Goal: Task Accomplishment & Management: Use online tool/utility

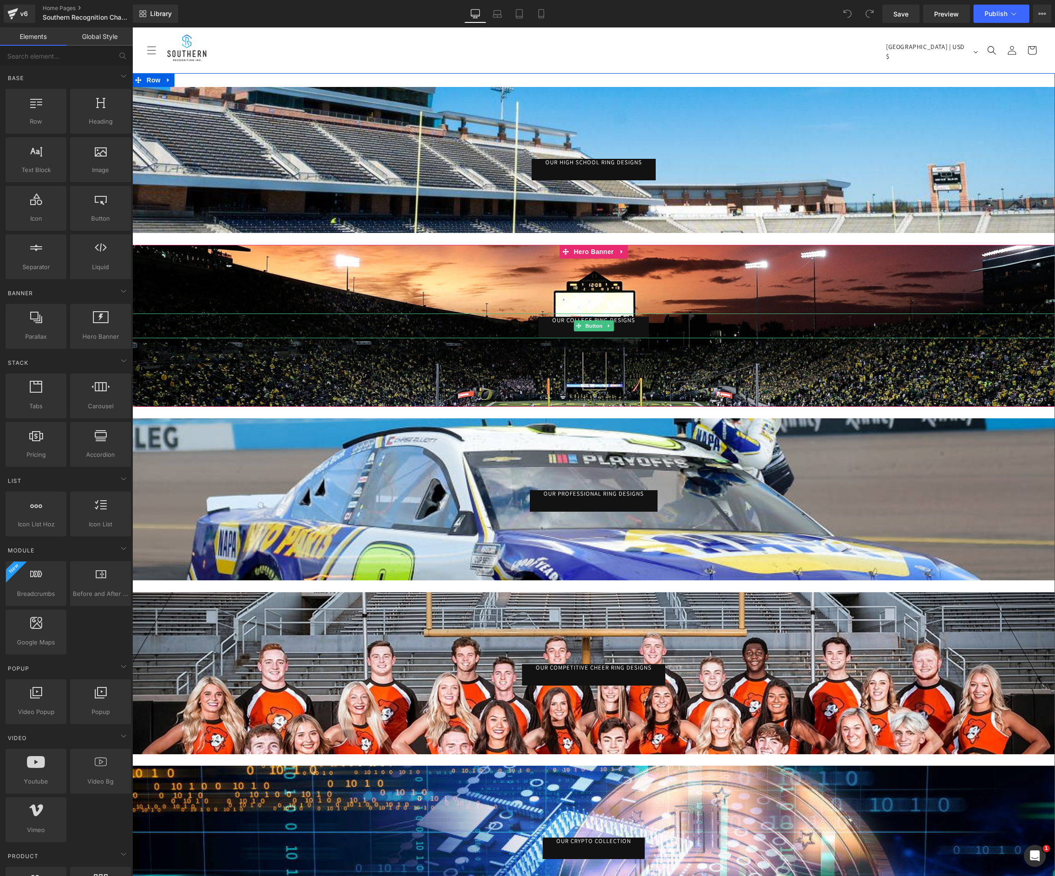
click at [552, 321] on link "Our College Ring Designs" at bounding box center [593, 328] width 110 height 22
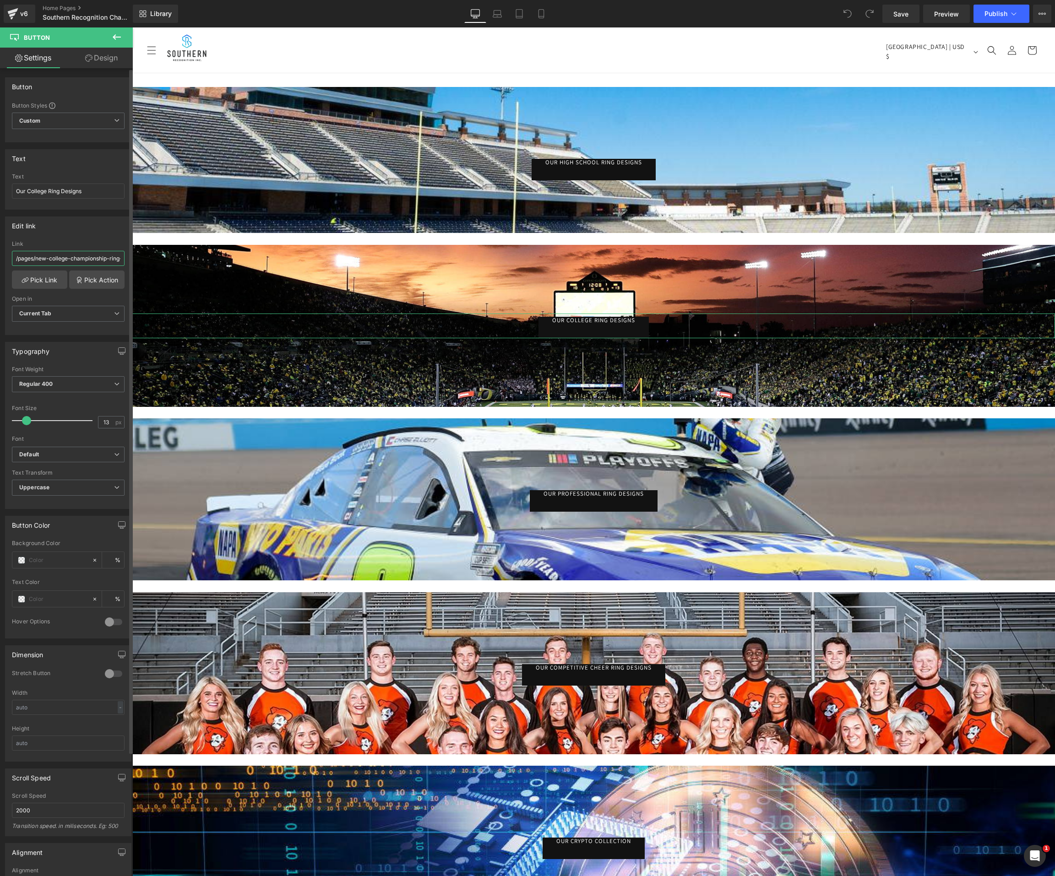
click at [62, 255] on input "/pages/new-college-championship-ring-gallery" at bounding box center [68, 258] width 113 height 15
drag, startPoint x: 194, startPoint y: 283, endPoint x: 134, endPoint y: 261, distance: 64.3
click at [95, 261] on input "/pages/new-college-championship-ring-gallery" at bounding box center [68, 258] width 113 height 15
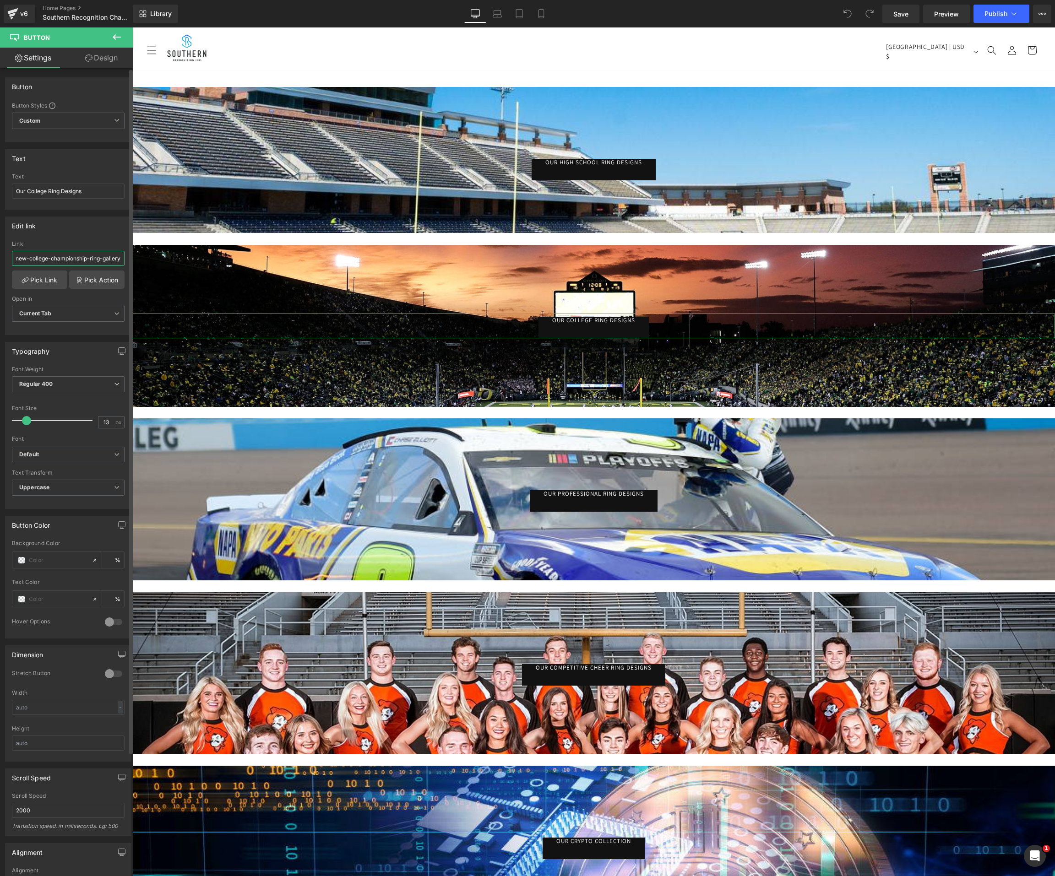
scroll to position [0, 0]
drag, startPoint x: 104, startPoint y: 255, endPoint x: 0, endPoint y: 254, distance: 104.4
click at [0, 254] on div "Edit link /pages/new-college-championship-ring-gallery Link /pages/new-college-…" at bounding box center [68, 272] width 137 height 125
click at [30, 255] on input "/pages/new-college-championship-ring-gallery" at bounding box center [68, 258] width 113 height 15
click at [16, 257] on input "/pages/new-college-championship-ring-gallery" at bounding box center [68, 258] width 113 height 15
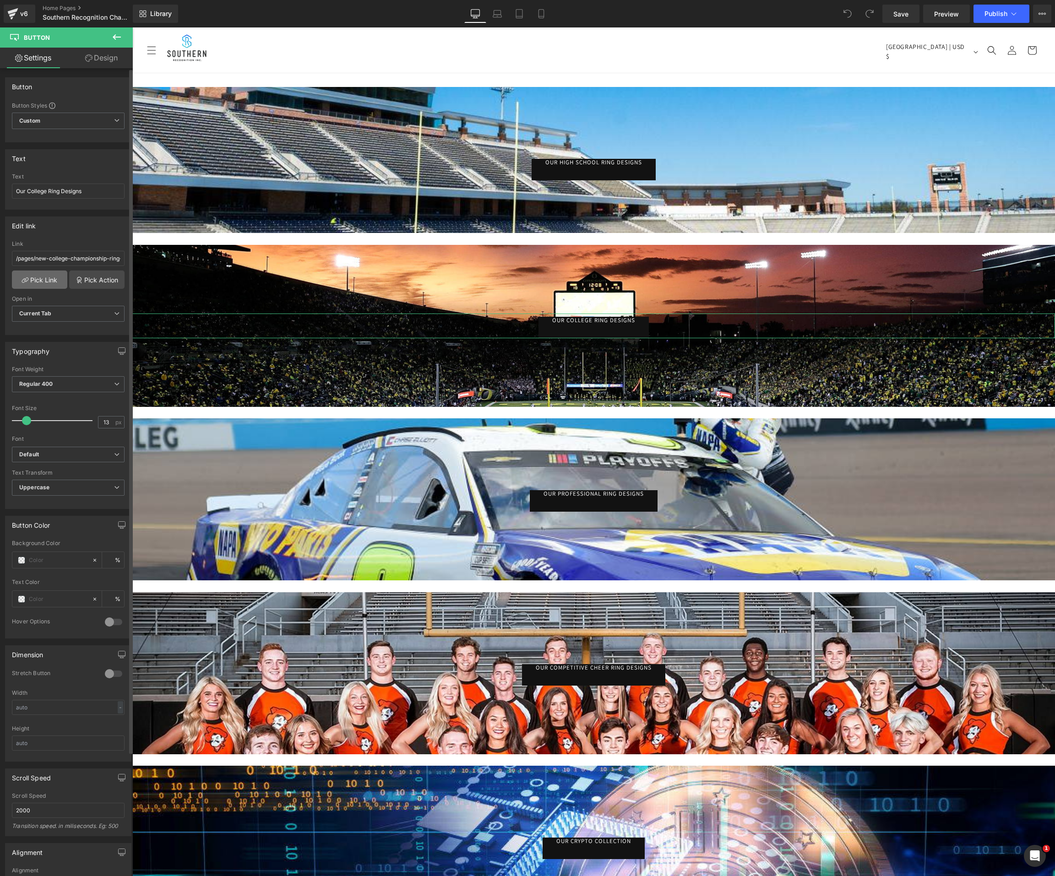
click at [53, 284] on link "Pick Link" at bounding box center [39, 280] width 55 height 18
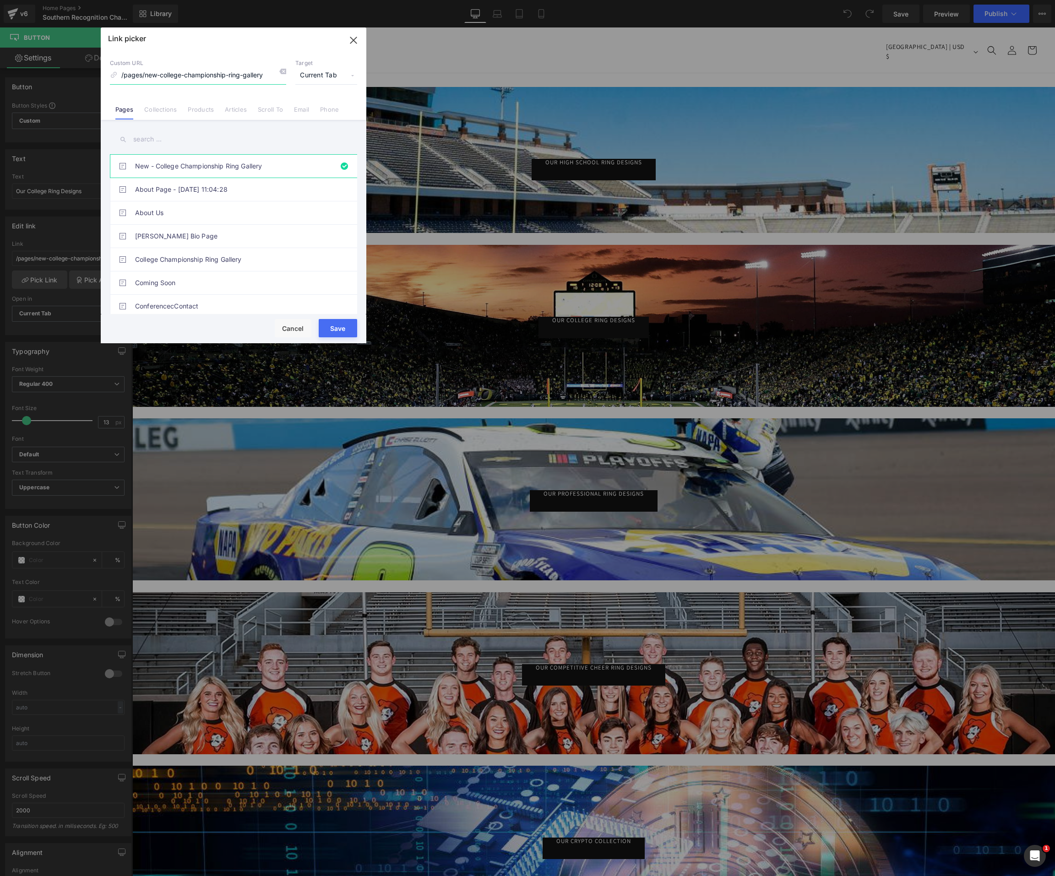
drag, startPoint x: 352, startPoint y: 39, endPoint x: 382, endPoint y: 250, distance: 212.8
click at [352, 39] on icon "button" at bounding box center [353, 40] width 6 height 6
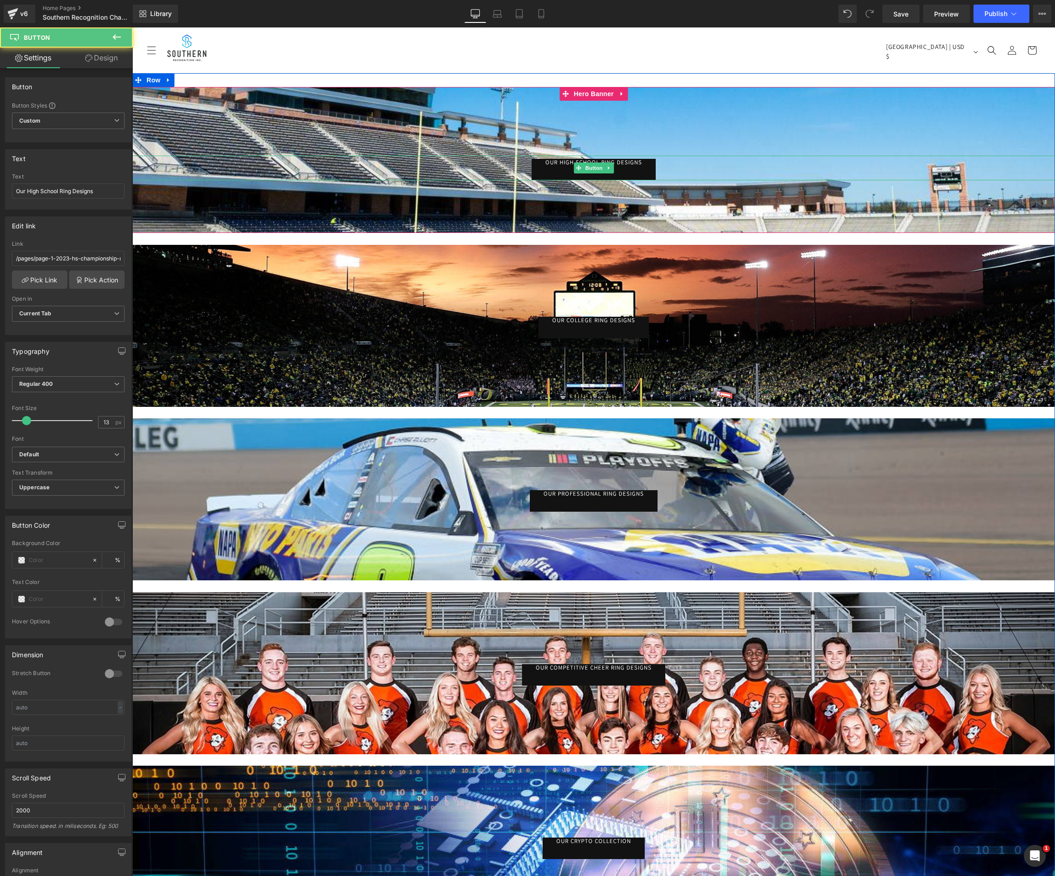
click at [629, 162] on link "Our High School Ring Designs" at bounding box center [594, 170] width 124 height 22
click at [583, 168] on span "Button" at bounding box center [593, 168] width 21 height 11
click at [563, 167] on link "Our High School Ring Designs" at bounding box center [594, 170] width 124 height 22
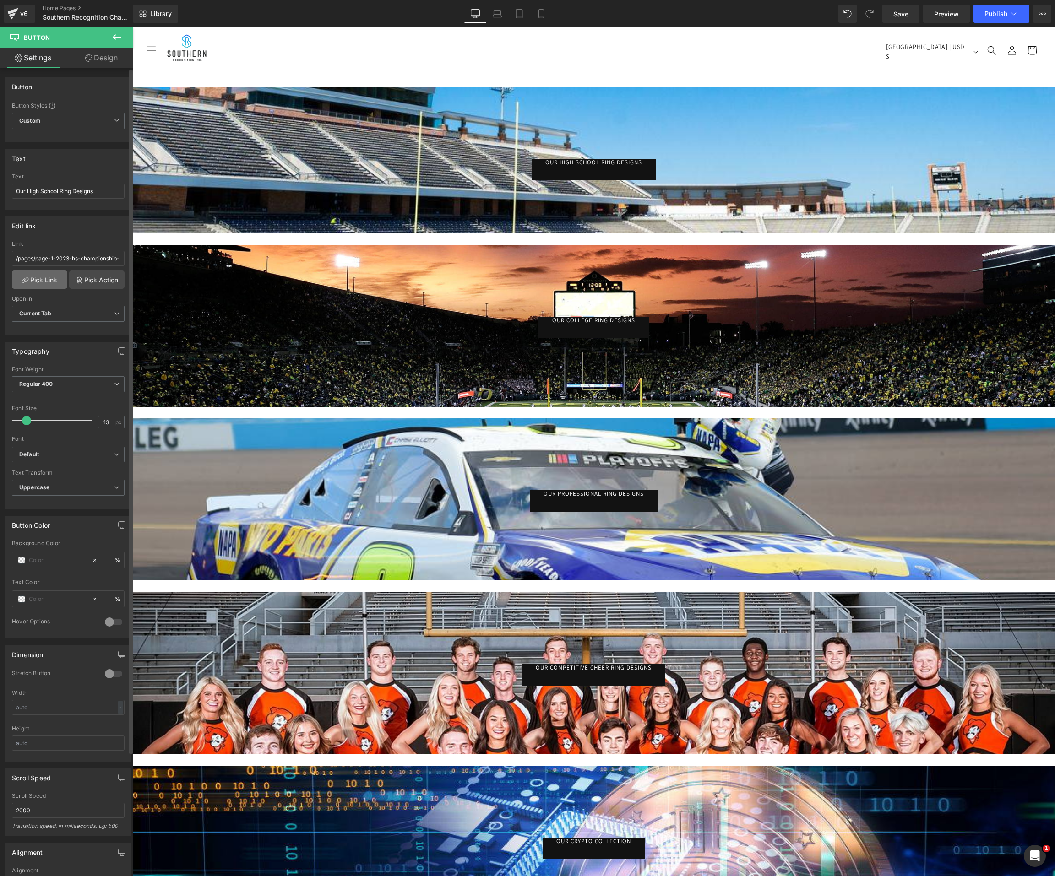
click at [25, 280] on icon at bounding box center [27, 280] width 4 height 4
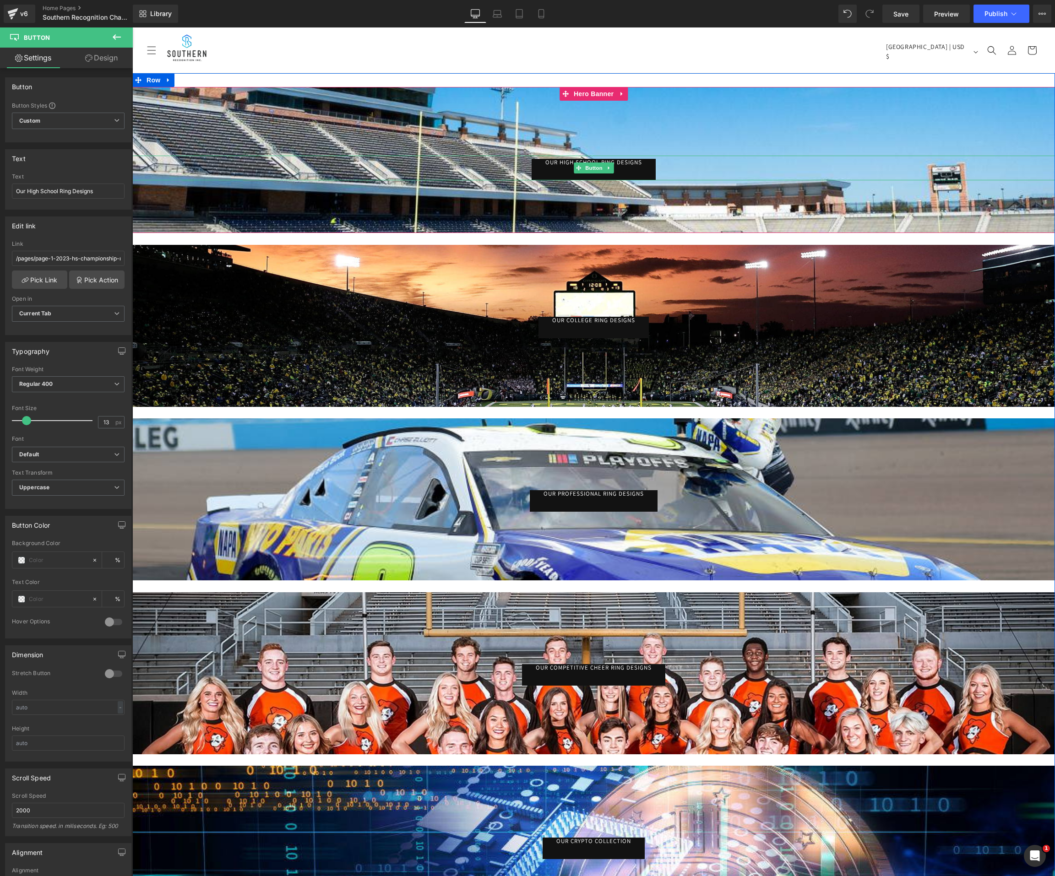
click at [592, 161] on link "Our High School Ring Designs" at bounding box center [594, 170] width 124 height 22
click at [543, 167] on link "Our High School Ring Designs" at bounding box center [594, 170] width 124 height 22
click at [568, 321] on link "Our College Ring Designs" at bounding box center [593, 328] width 110 height 22
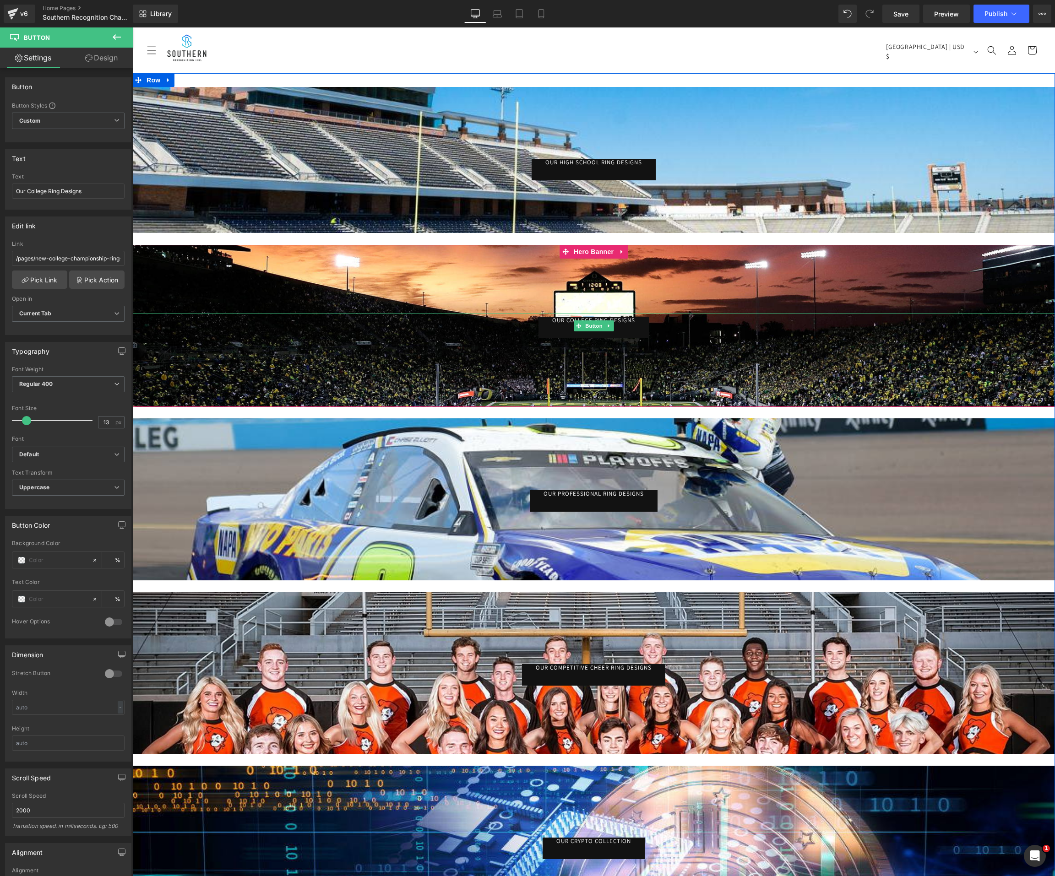
click at [563, 321] on link "Our College Ring Designs" at bounding box center [593, 328] width 110 height 22
click at [560, 328] on link "Our College Ring Designs" at bounding box center [593, 328] width 110 height 22
click at [559, 319] on link "Our College Ring Designs" at bounding box center [593, 328] width 110 height 22
click at [557, 158] on span "Our High School Ring Designs" at bounding box center [593, 162] width 97 height 8
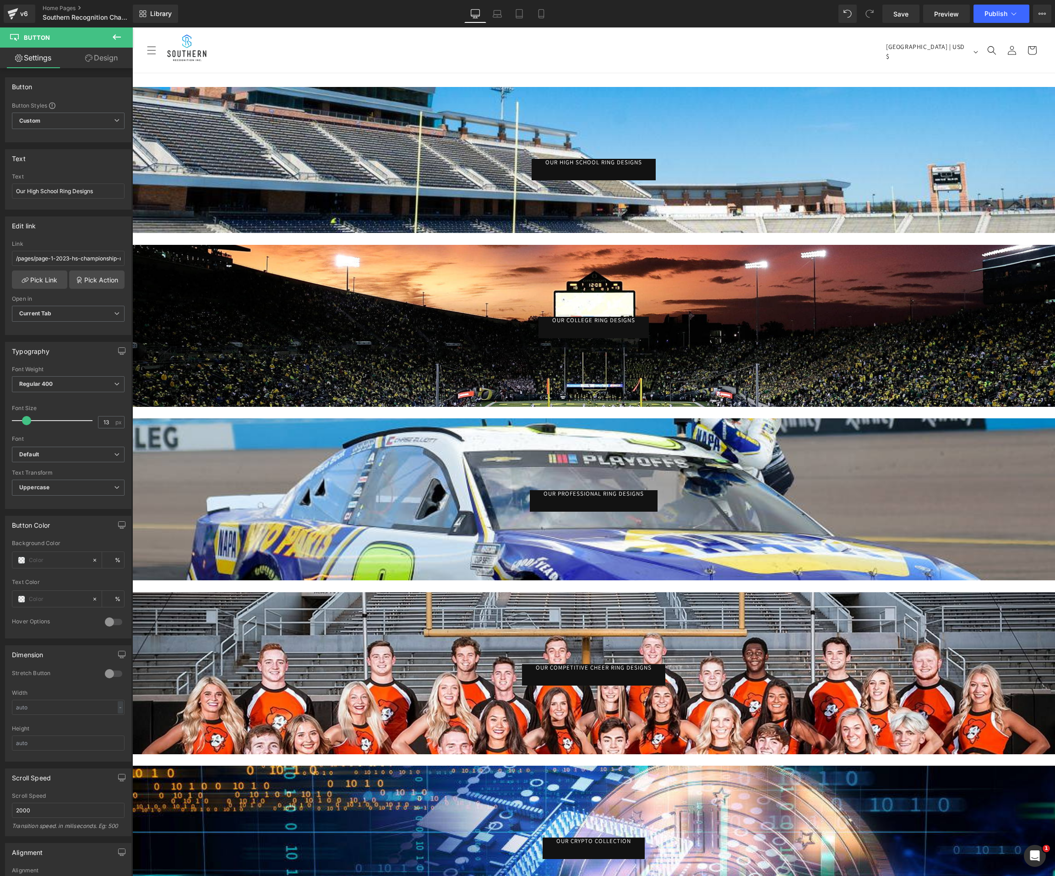
click at [111, 32] on icon at bounding box center [116, 37] width 11 height 11
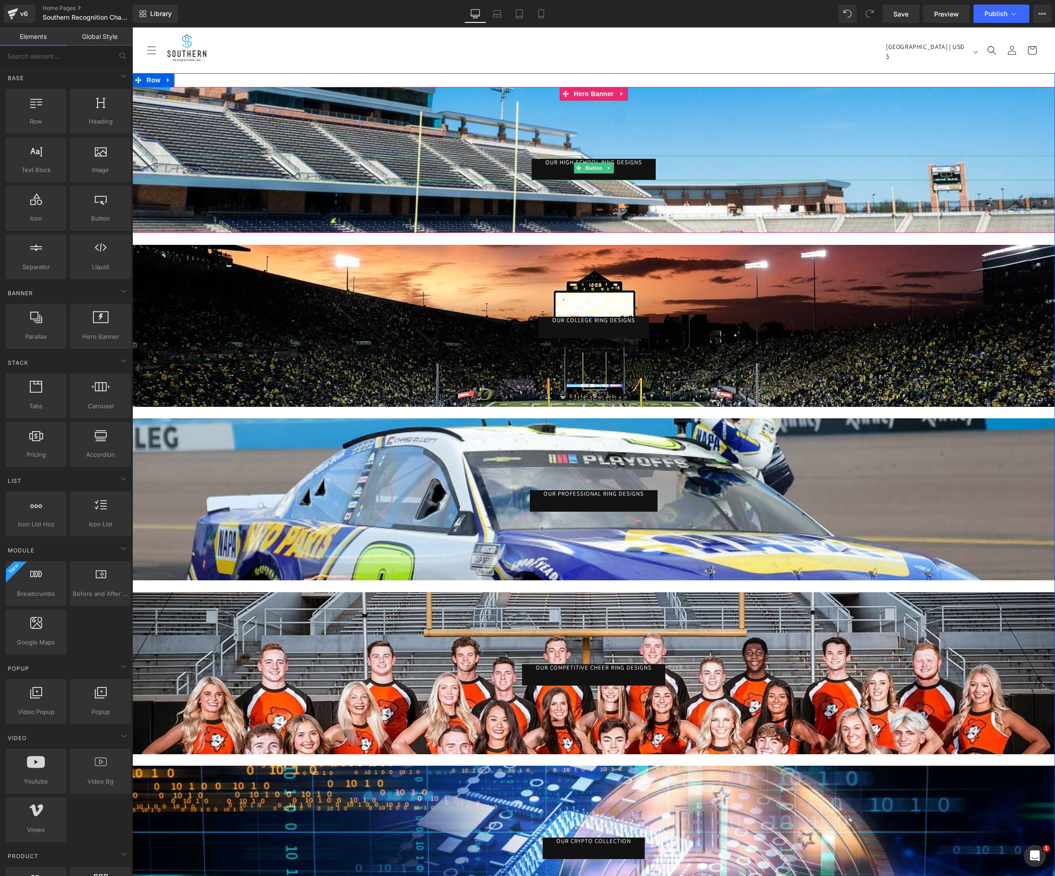
click at [555, 166] on link "Our High School Ring Designs" at bounding box center [594, 170] width 124 height 22
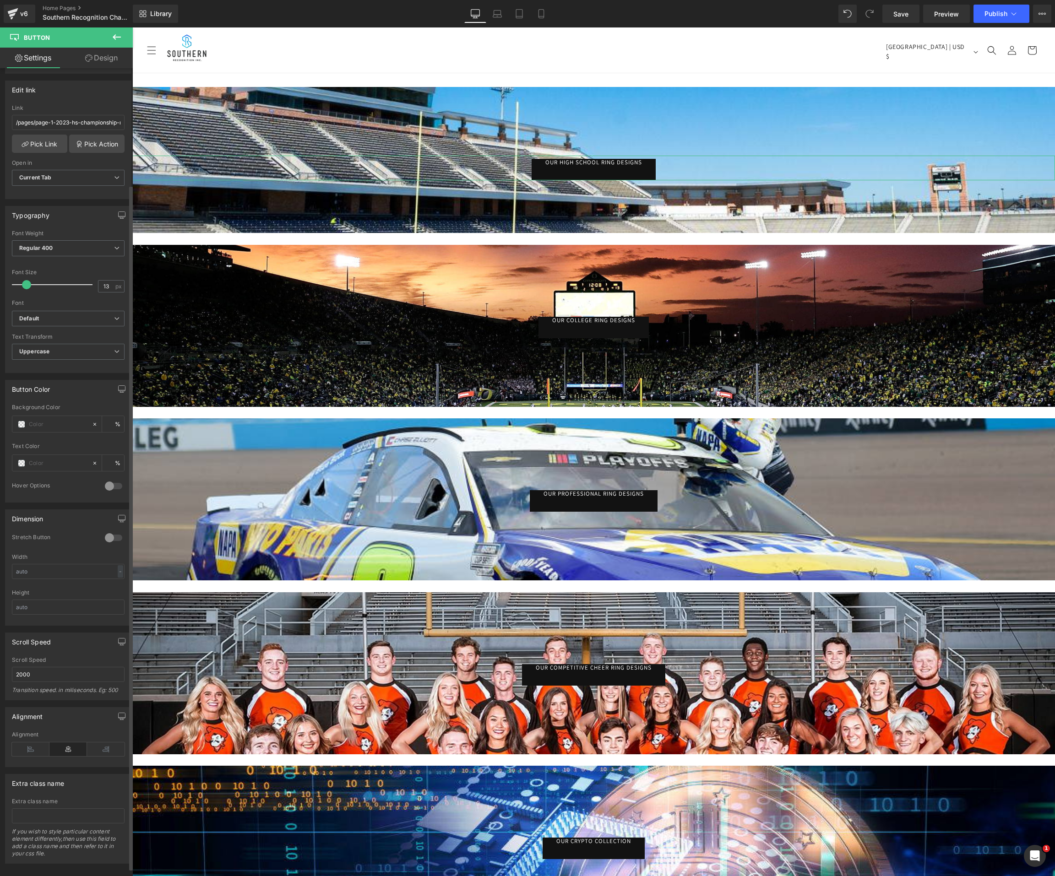
scroll to position [137, 0]
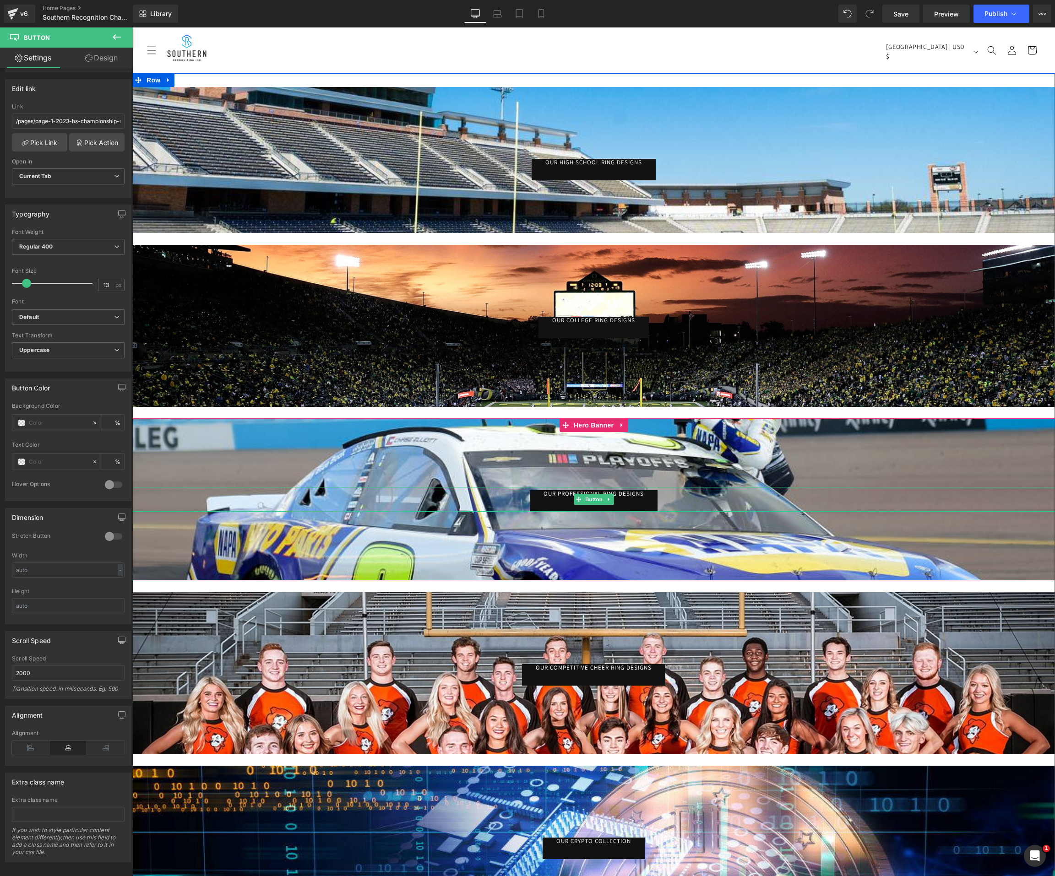
click at [553, 499] on link "Our Professional Ring Designs" at bounding box center [594, 501] width 128 height 22
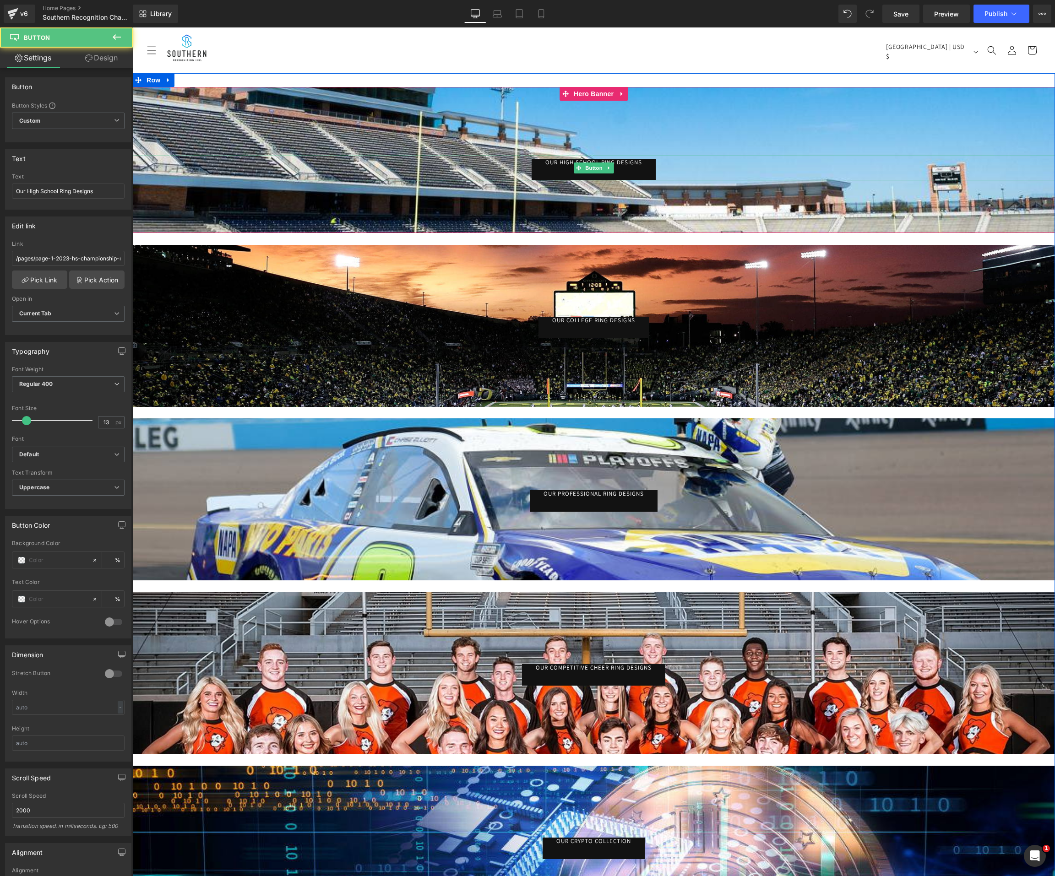
click at [551, 162] on link "Our High School Ring Designs" at bounding box center [594, 170] width 124 height 22
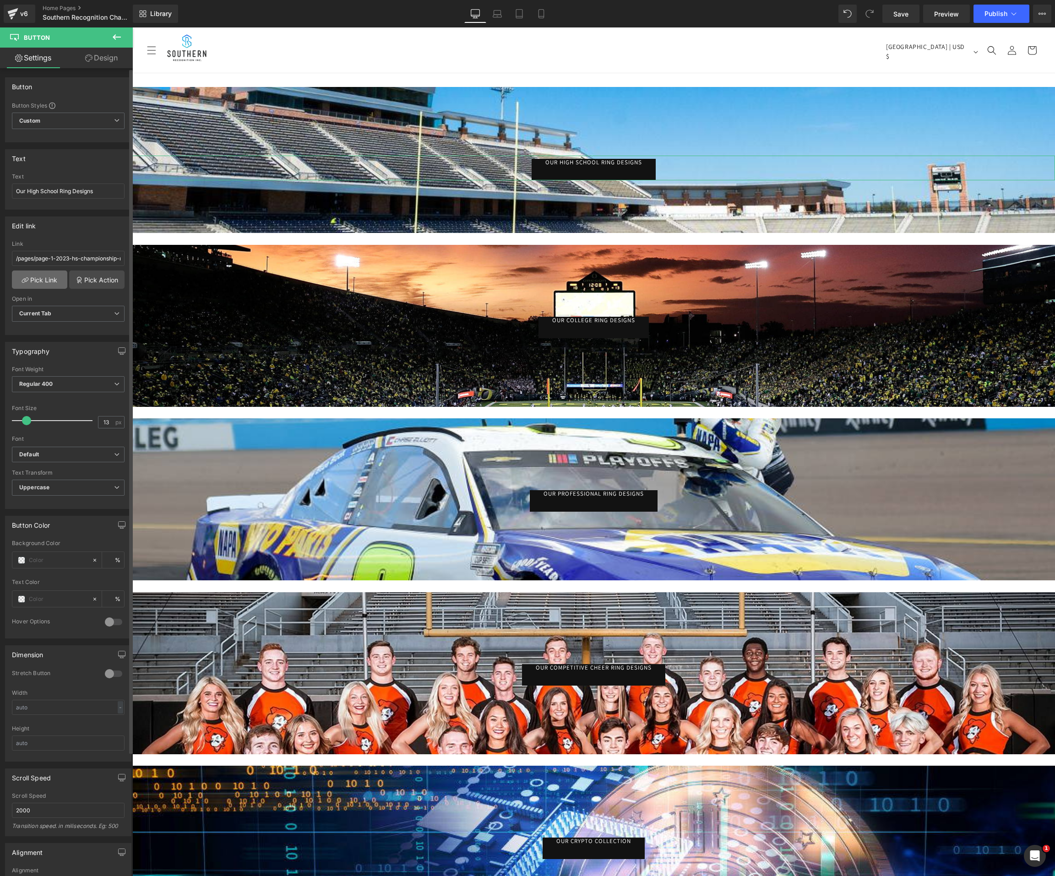
click at [45, 276] on link "Pick Link" at bounding box center [39, 280] width 55 height 18
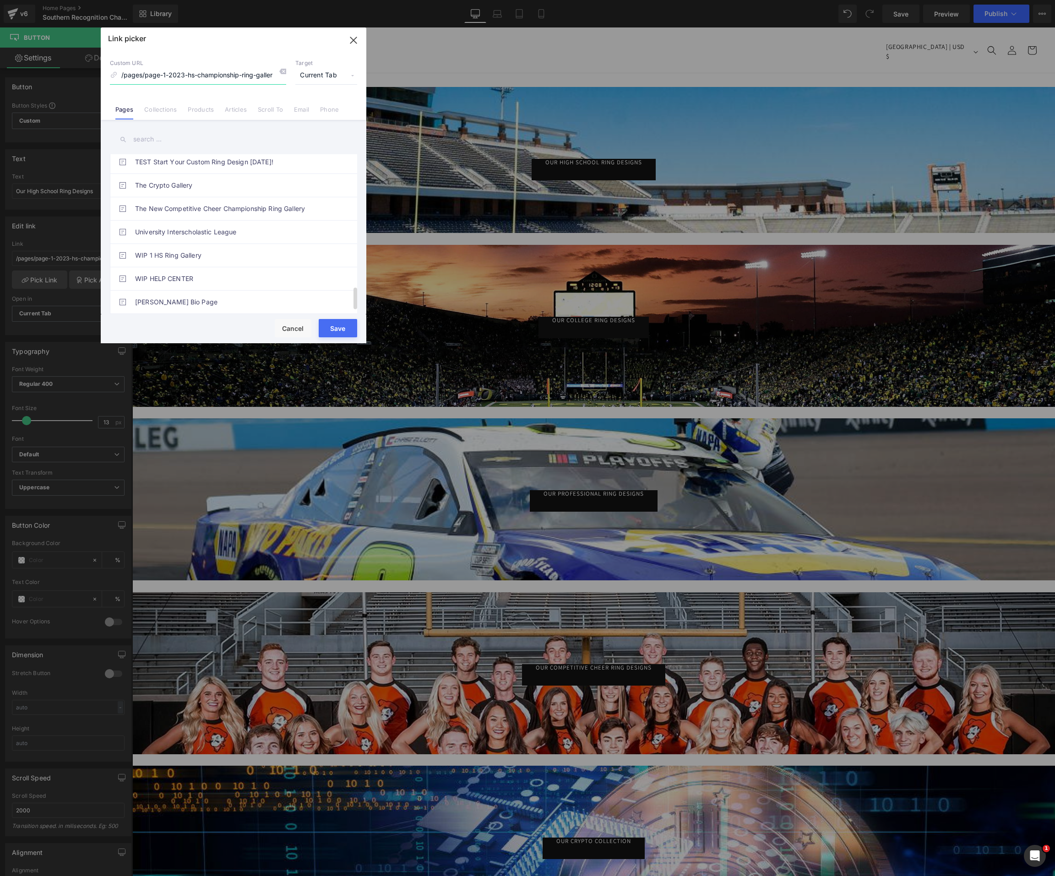
scroll to position [984, 0]
click at [170, 112] on link "Collections" at bounding box center [160, 113] width 33 height 14
click at [199, 109] on link "Products" at bounding box center [201, 113] width 26 height 14
click at [119, 114] on link "Pages" at bounding box center [124, 113] width 18 height 14
click at [169, 76] on input "/pages/page-1-2023-hs-championship-ring-gallery" at bounding box center [198, 75] width 176 height 17
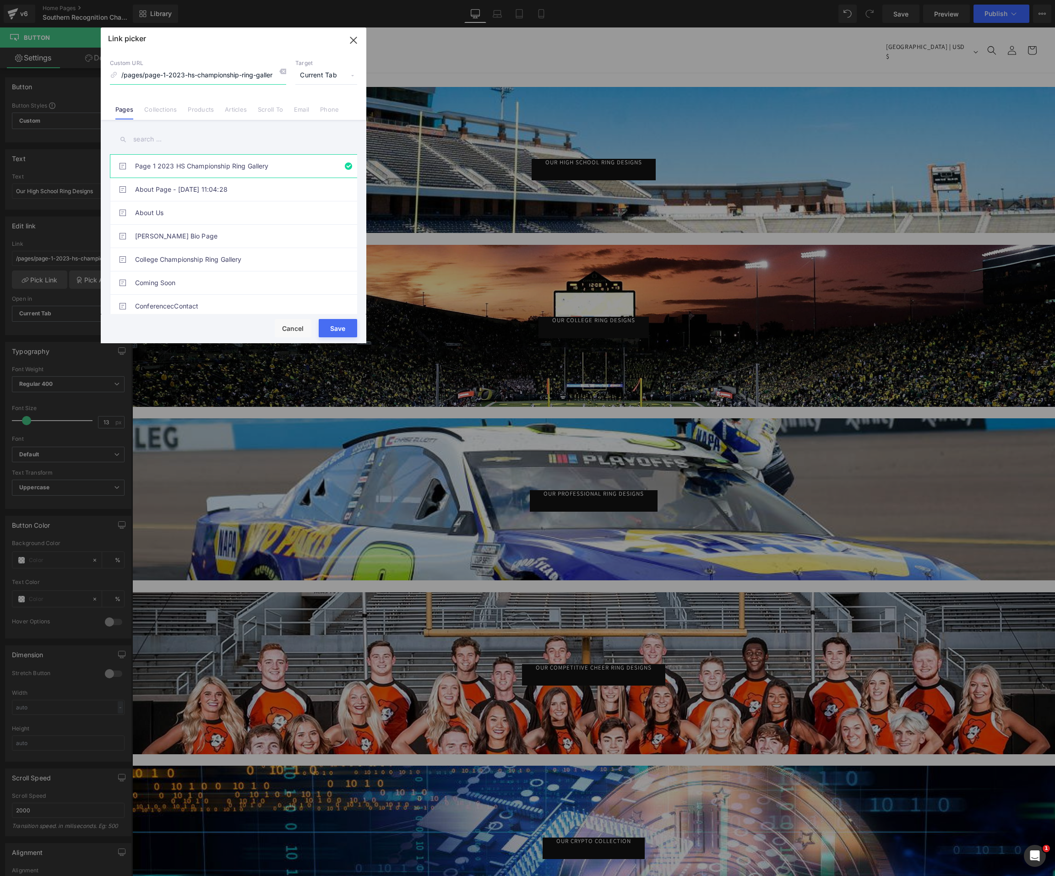
click at [169, 76] on input "/pages/page-1-2023-hs-championship-ring-gallery" at bounding box center [198, 75] width 176 height 17
paste input "[URL][DOMAIN_NAME]"
type input "[URL][DOMAIN_NAME]"
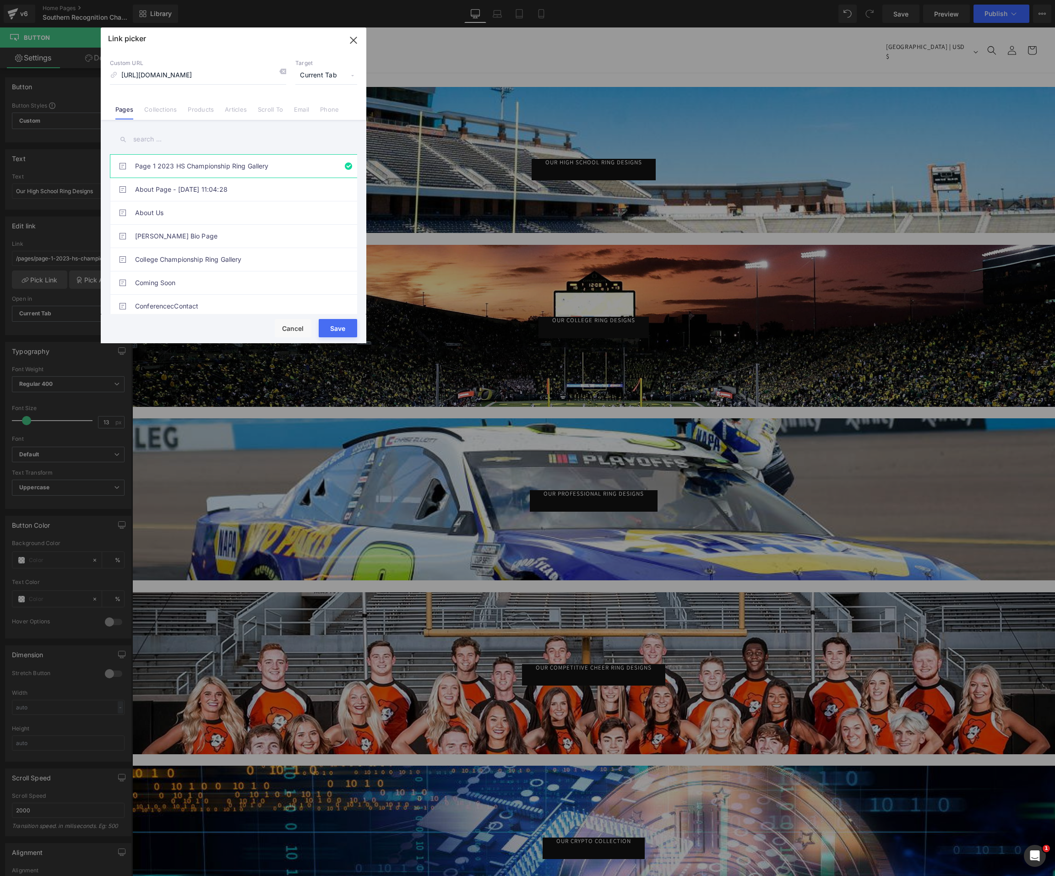
click at [337, 332] on button "Save" at bounding box center [338, 328] width 38 height 18
type input "[URL][DOMAIN_NAME]"
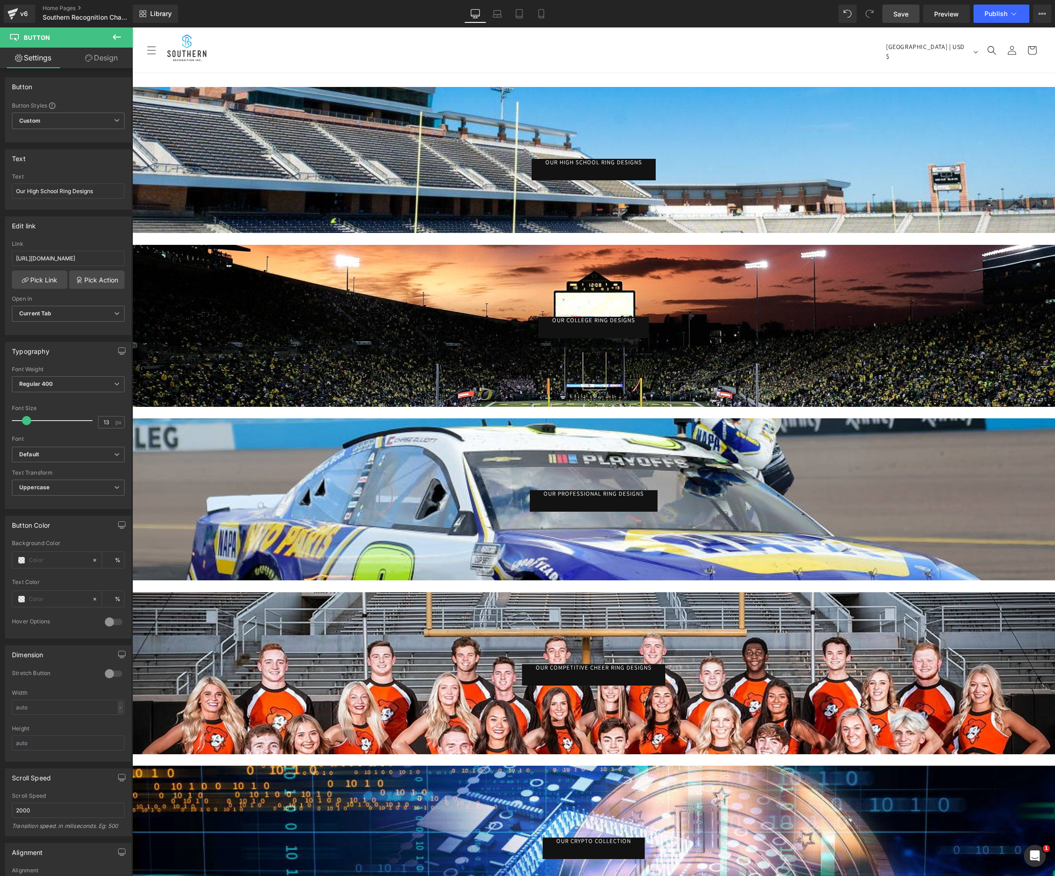
click at [902, 15] on span "Save" at bounding box center [900, 14] width 15 height 10
click at [1000, 10] on span "Publish" at bounding box center [995, 13] width 23 height 7
click at [954, 17] on span "Preview" at bounding box center [946, 14] width 25 height 10
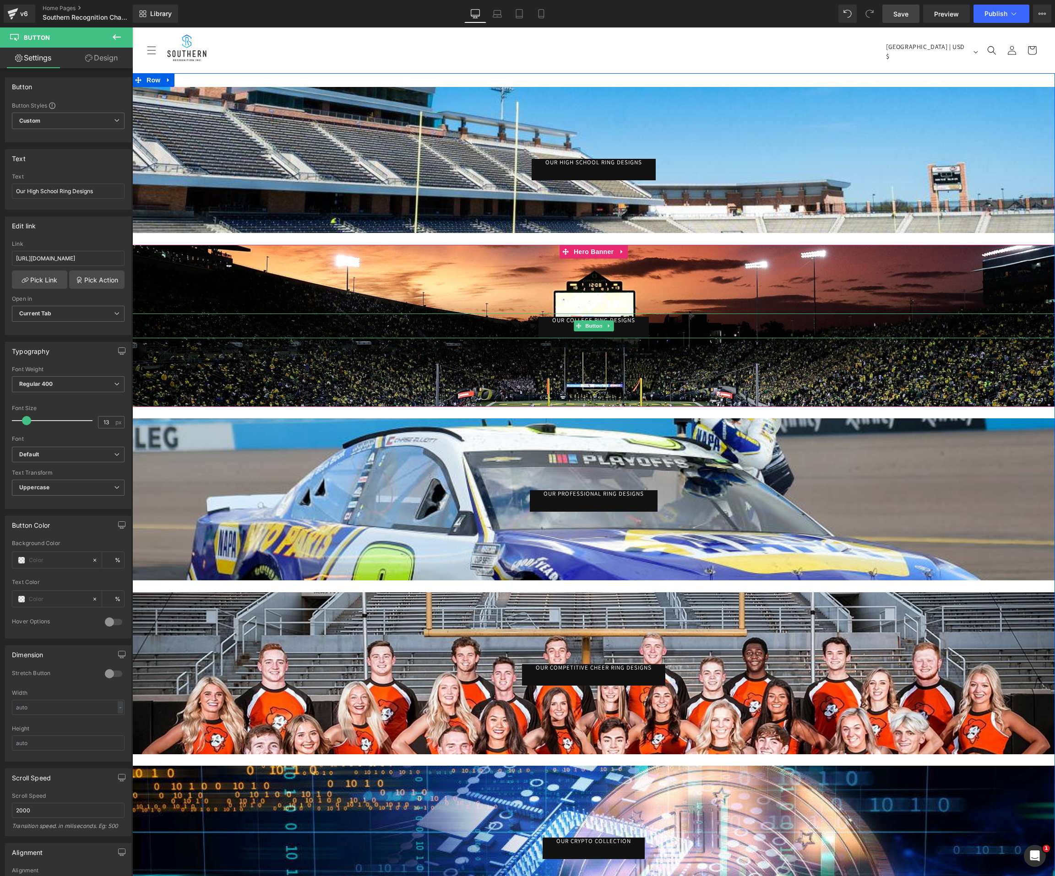
click at [562, 323] on link "Our College Ring Designs" at bounding box center [593, 328] width 110 height 22
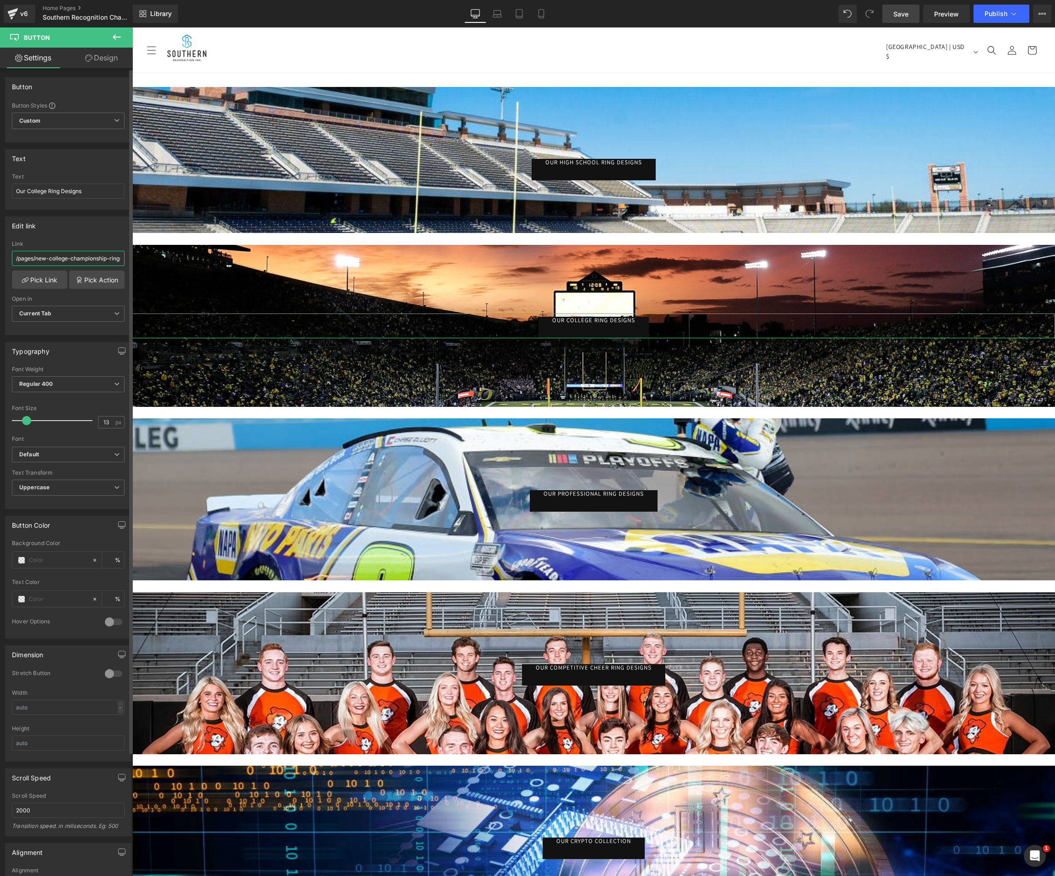
click at [61, 257] on input "/pages/new-college-championship-ring-gallery" at bounding box center [68, 258] width 113 height 15
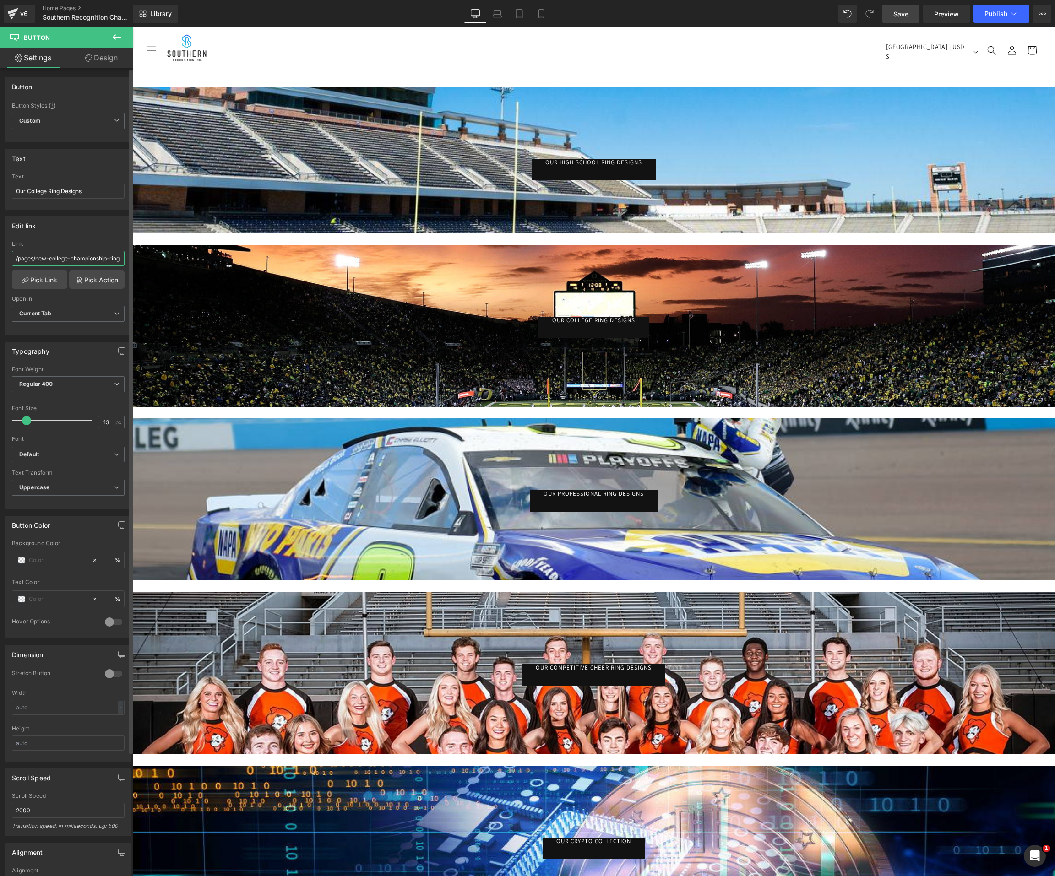
paste input "[URL][DOMAIN_NAME]"
type input "[URL][DOMAIN_NAME]"
click at [909, 17] on link "Save" at bounding box center [900, 14] width 37 height 18
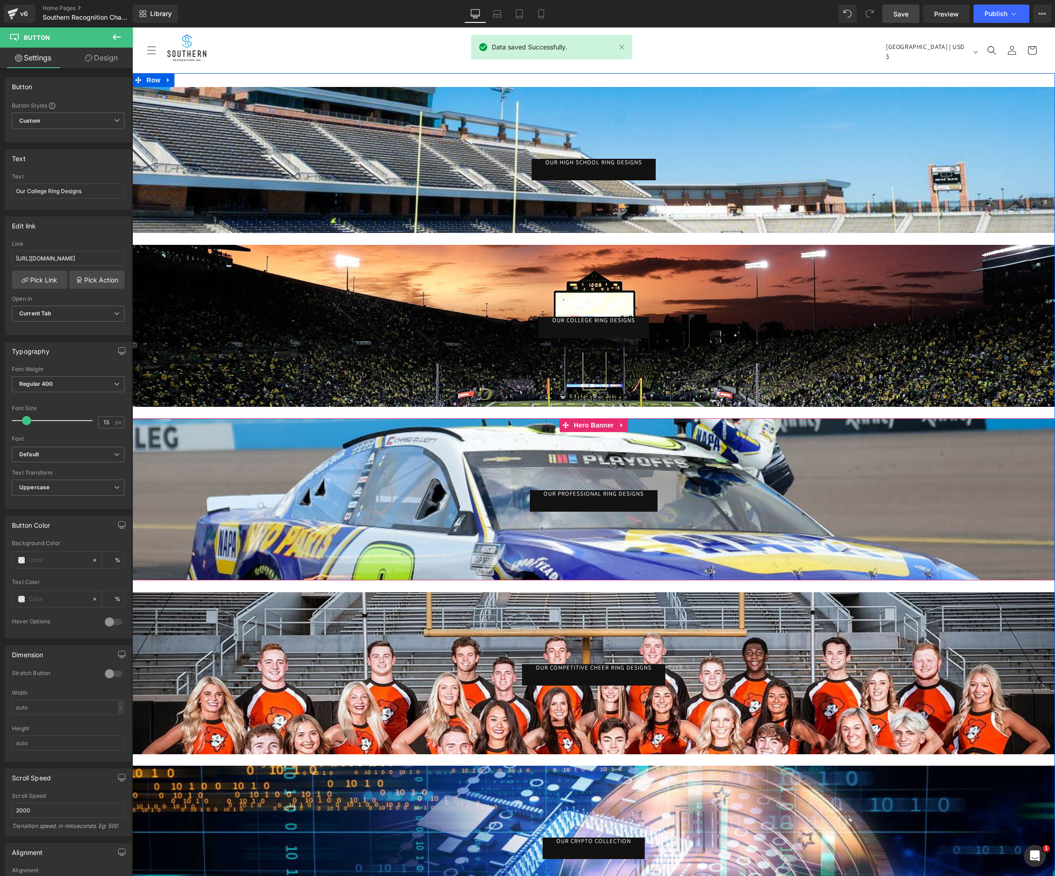
click at [614, 497] on link "Our Professional Ring Designs" at bounding box center [594, 501] width 128 height 22
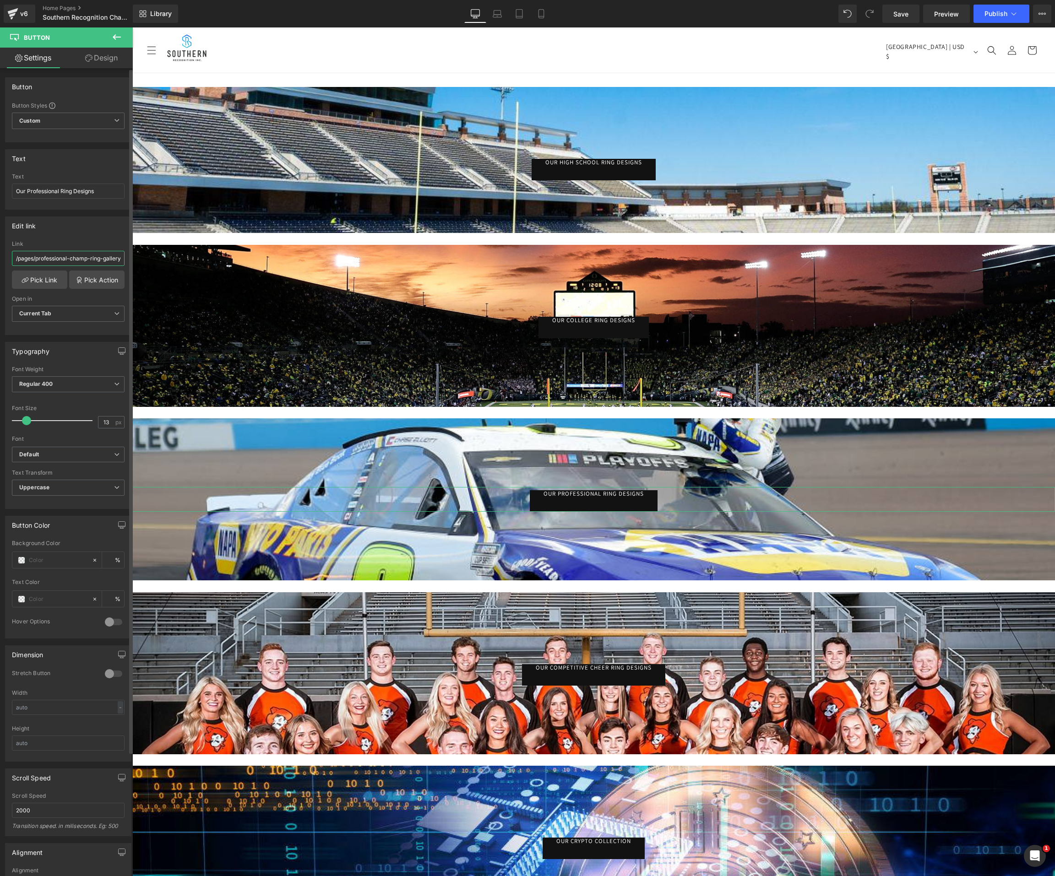
click at [46, 263] on input "/pages/professional-champ-ring-gallery" at bounding box center [68, 258] width 113 height 15
click at [47, 259] on input "/pages/professional-champ-ring-gallery" at bounding box center [68, 258] width 113 height 15
paste input "[URL][DOMAIN_NAME]"
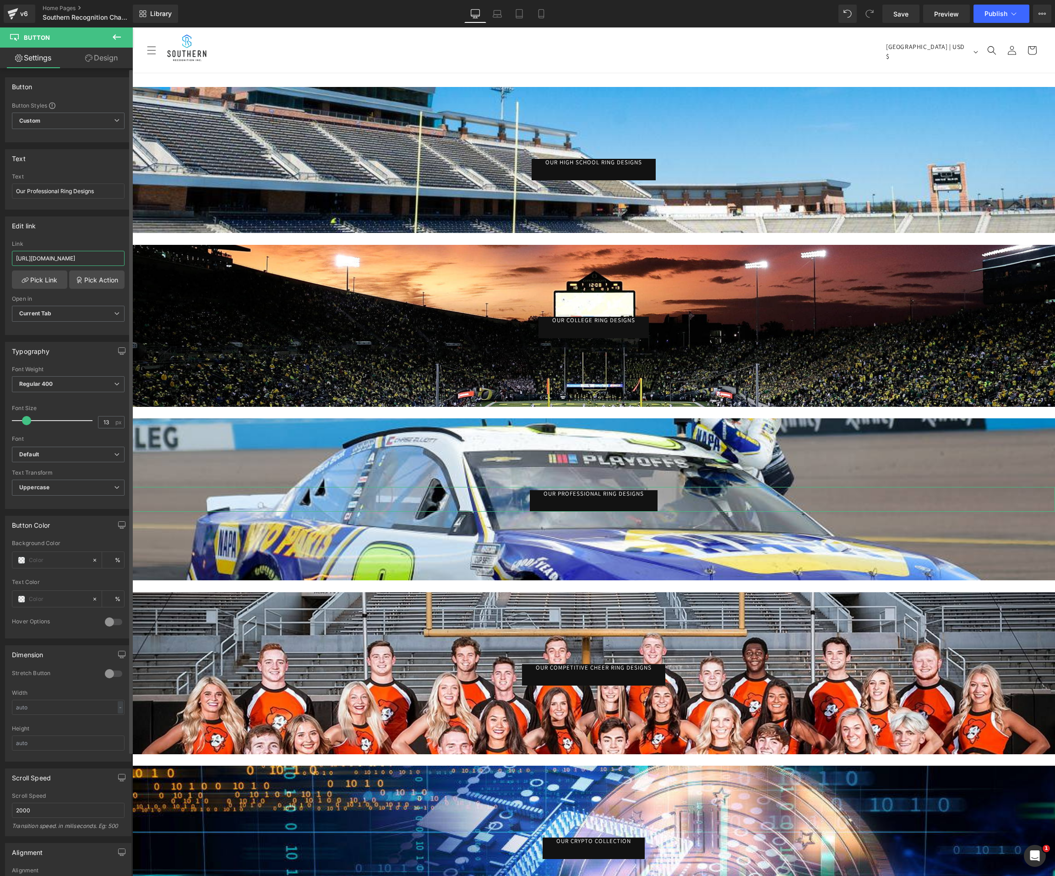
scroll to position [0, 35]
type input "[URL][DOMAIN_NAME]"
click at [908, 12] on span "Save" at bounding box center [900, 14] width 15 height 10
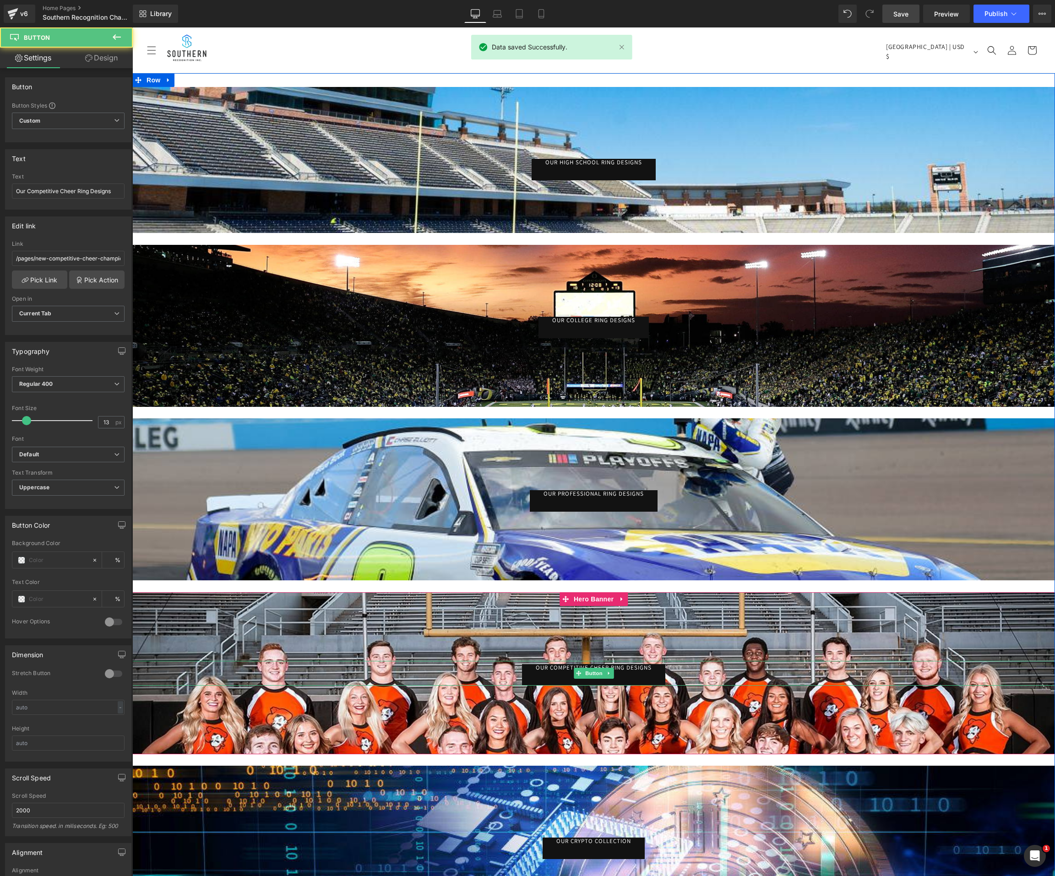
click at [549, 678] on link "Our Competitive Cheer Ring Designs" at bounding box center [593, 675] width 143 height 22
click at [549, 676] on link "Our Competitive Cheer Ring Designs" at bounding box center [593, 675] width 143 height 22
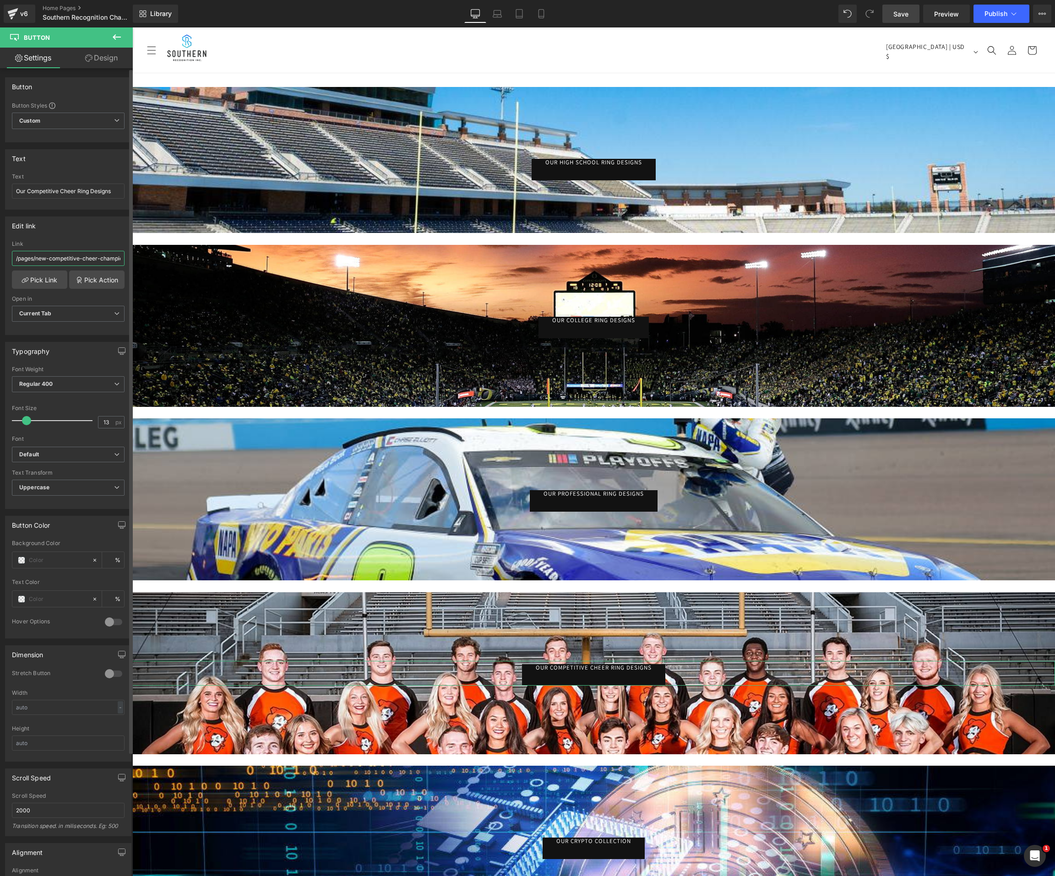
click at [82, 256] on input "/pages/new-competitive-cheer-championship-ring-gallery" at bounding box center [68, 258] width 113 height 15
type input "[URL][DOMAIN_NAME]"
click at [903, 16] on span "Save" at bounding box center [900, 14] width 15 height 10
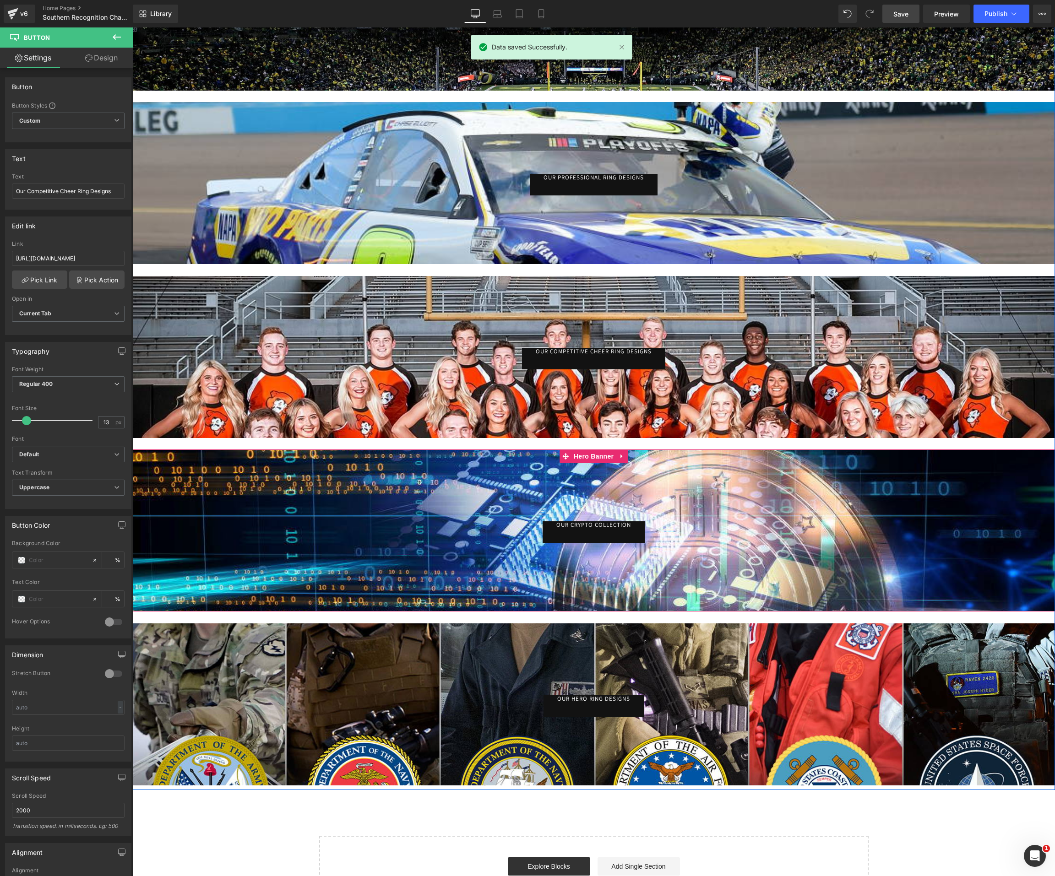
scroll to position [321, 0]
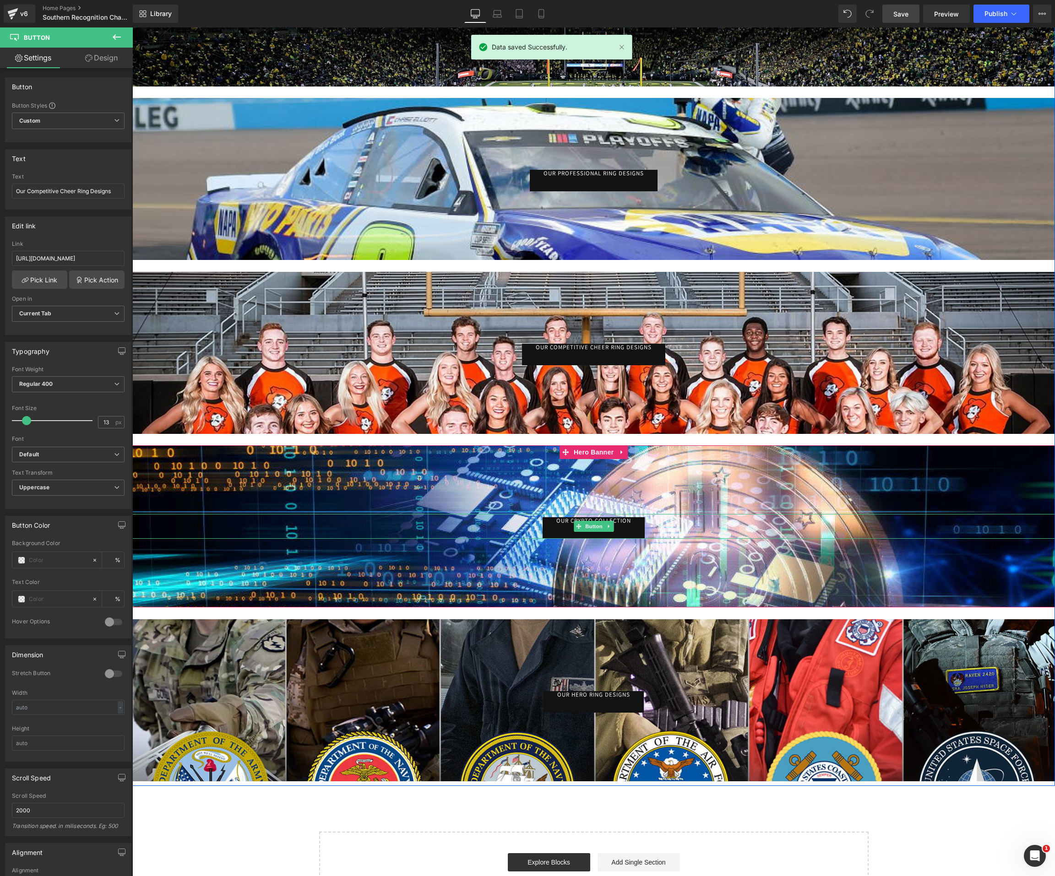
click at [604, 531] on link at bounding box center [609, 526] width 10 height 11
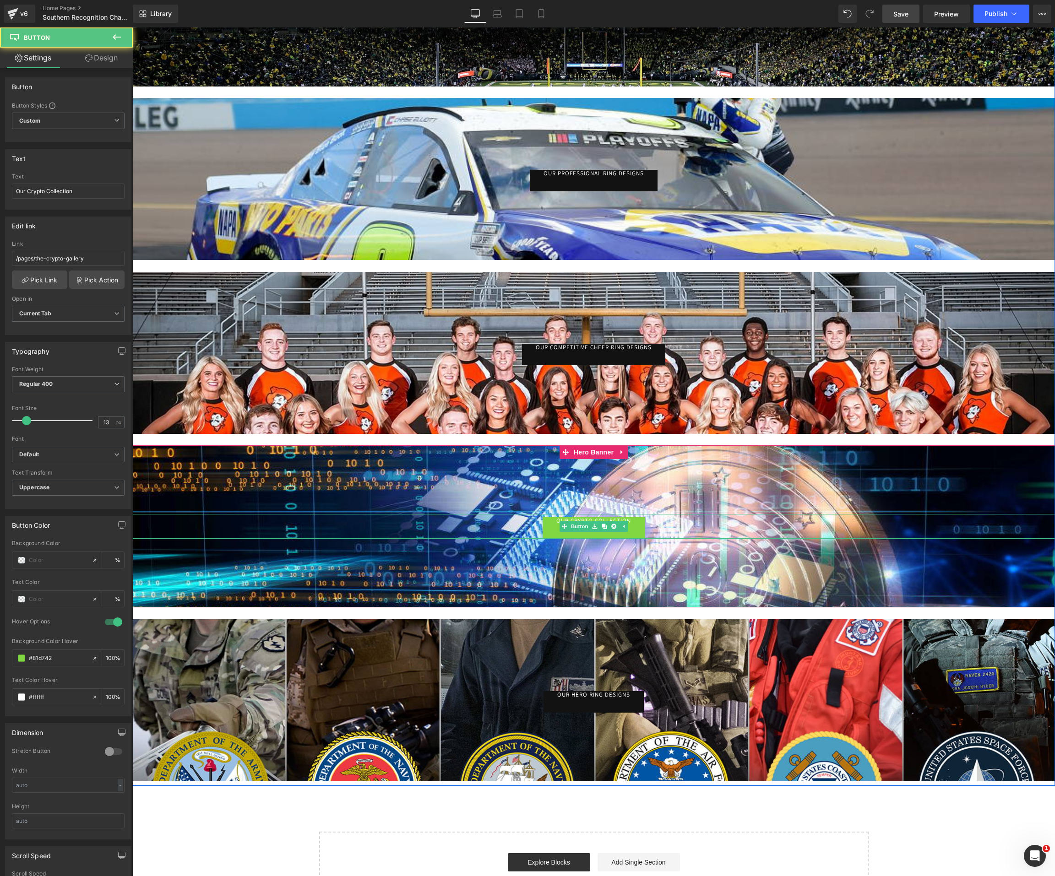
click at [634, 533] on link "Our Crypto Collection" at bounding box center [594, 528] width 102 height 22
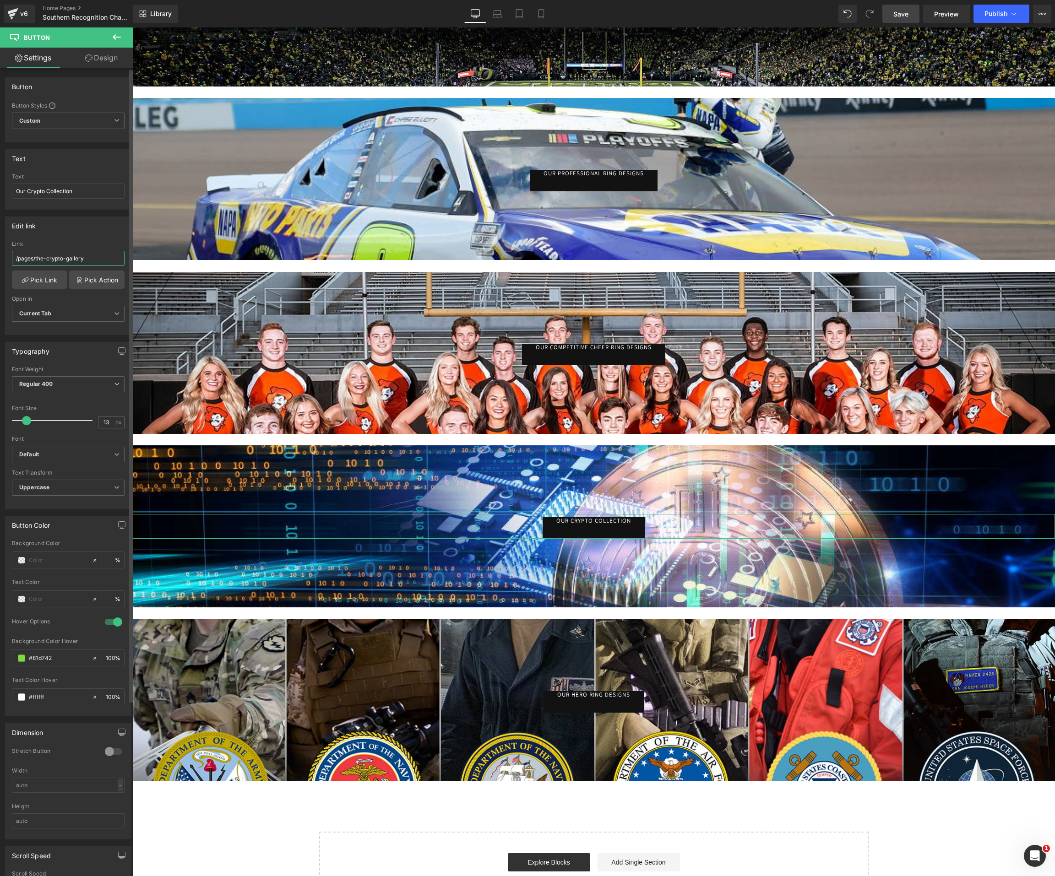
click at [53, 257] on input "/pages/the-crypto-gallery" at bounding box center [68, 258] width 113 height 15
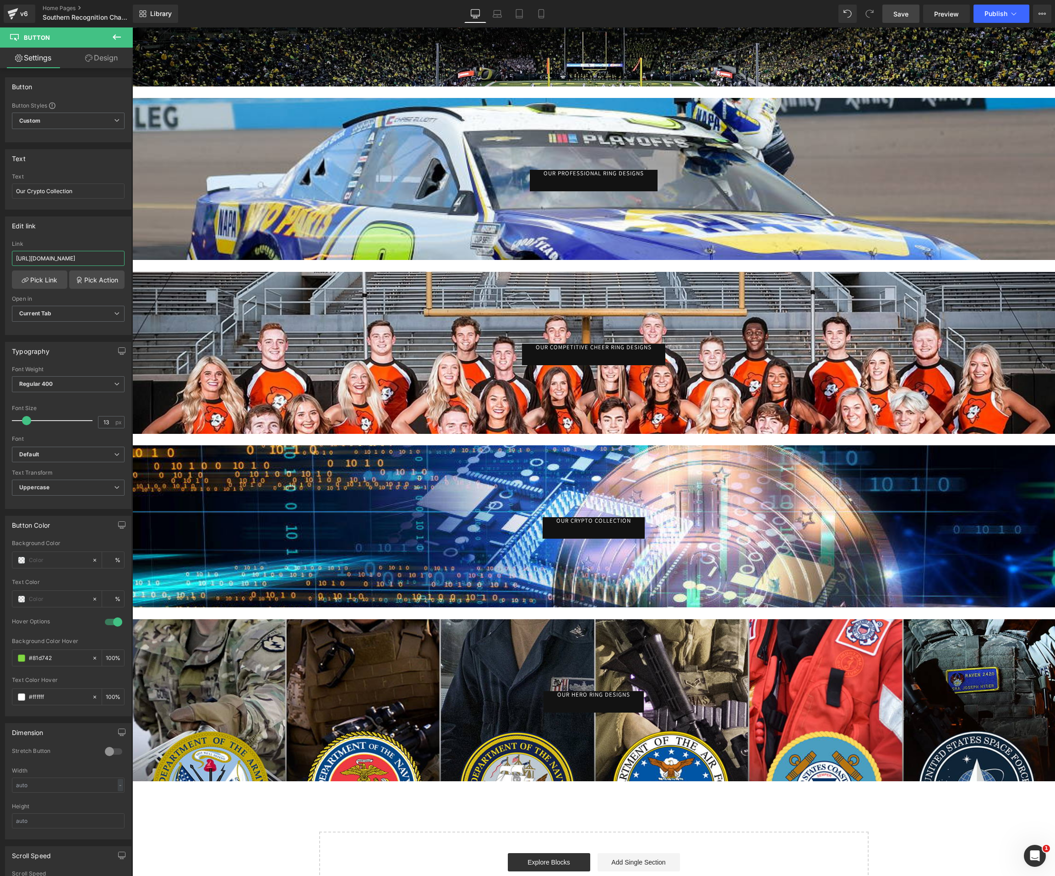
type input "[URL][DOMAIN_NAME]"
click at [897, 14] on span "Save" at bounding box center [900, 14] width 15 height 10
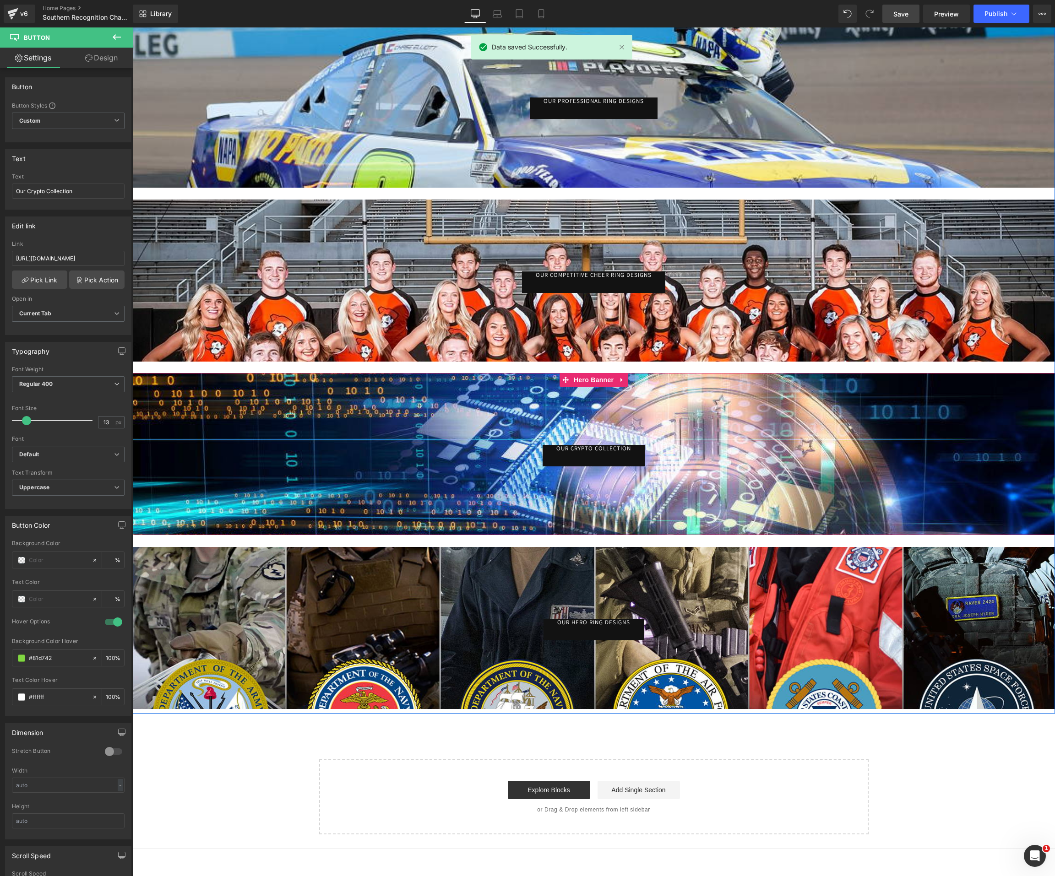
scroll to position [412, 0]
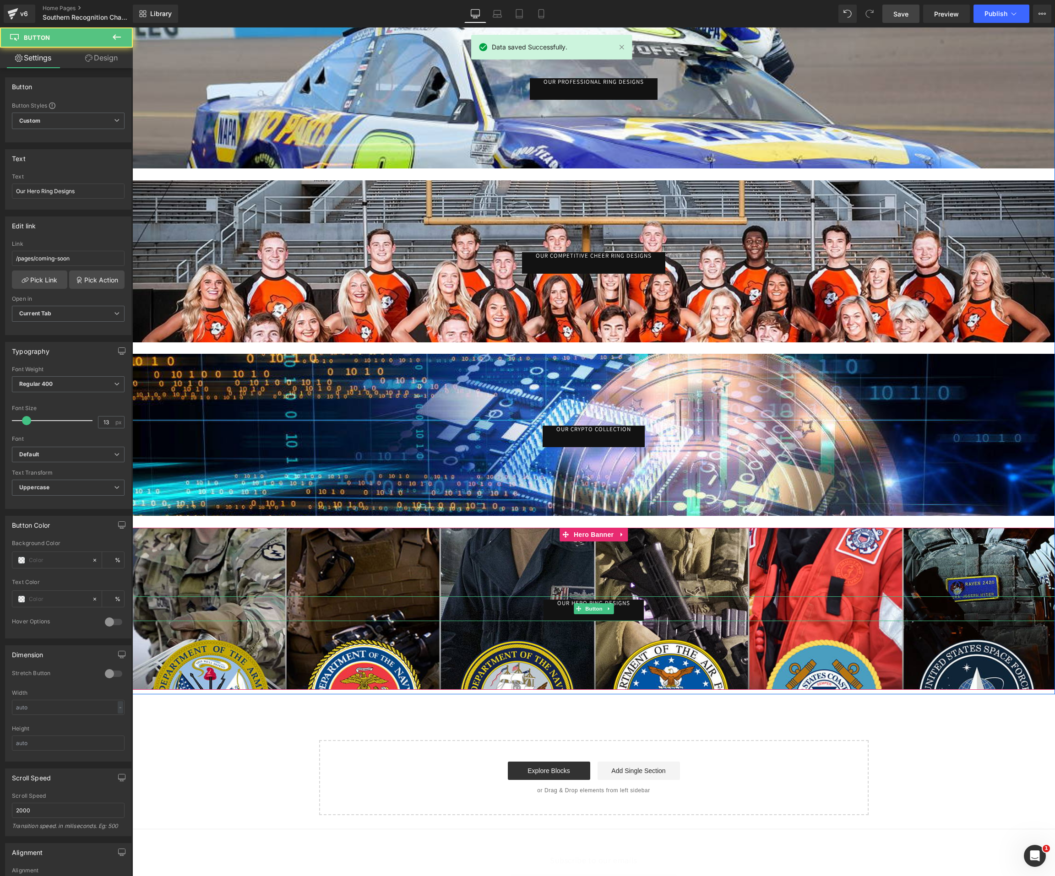
click at [626, 612] on link "Our Hero Ring Designs" at bounding box center [593, 611] width 100 height 22
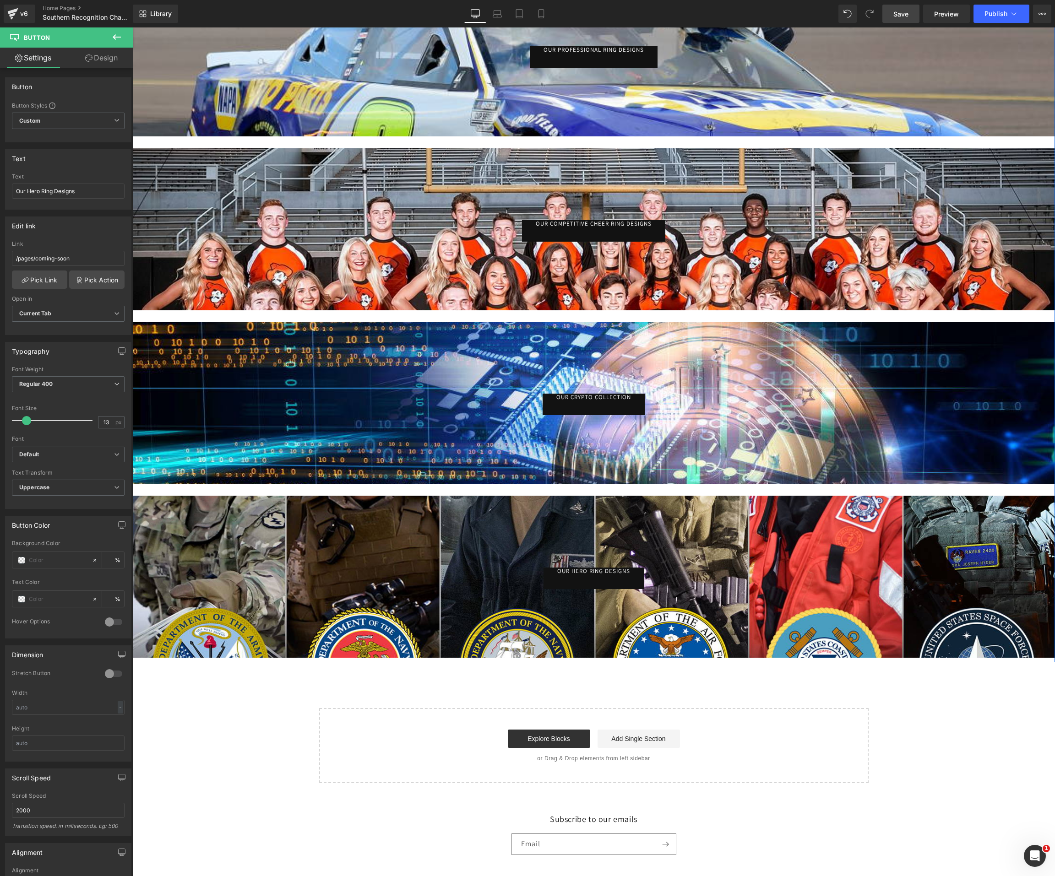
scroll to position [549, 0]
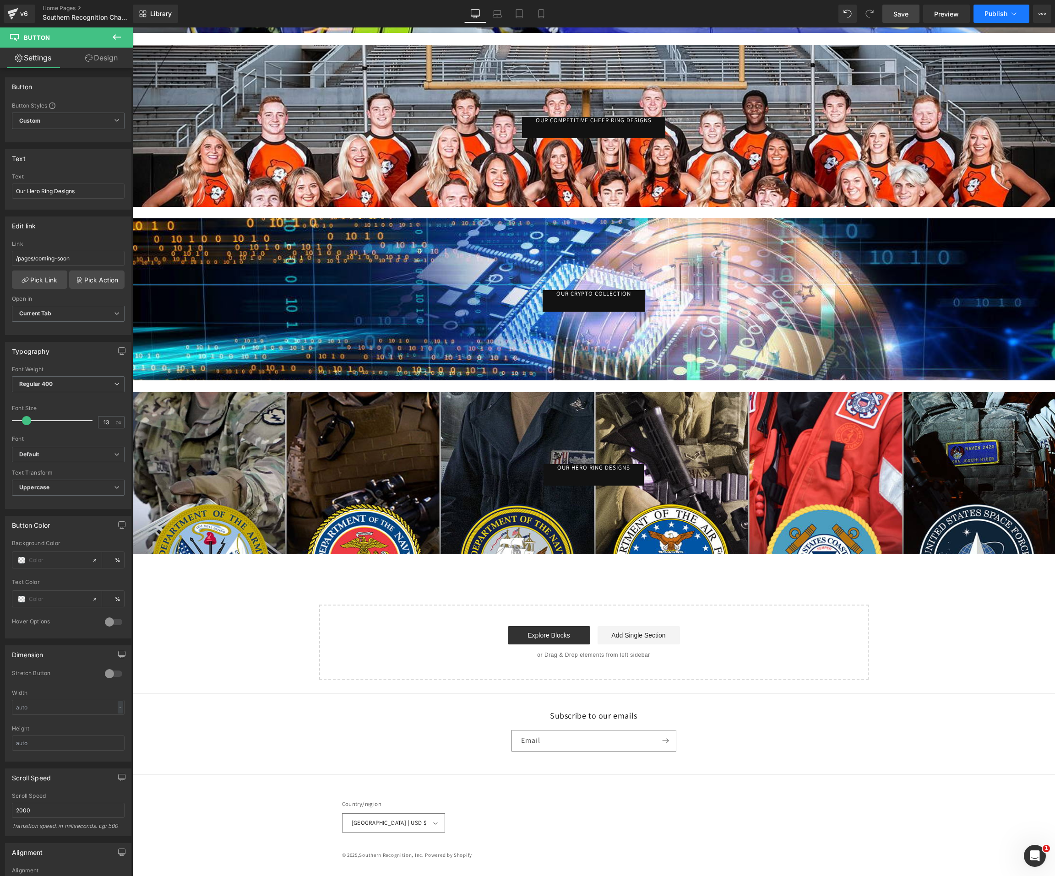
click at [1004, 12] on span "Publish" at bounding box center [995, 13] width 23 height 7
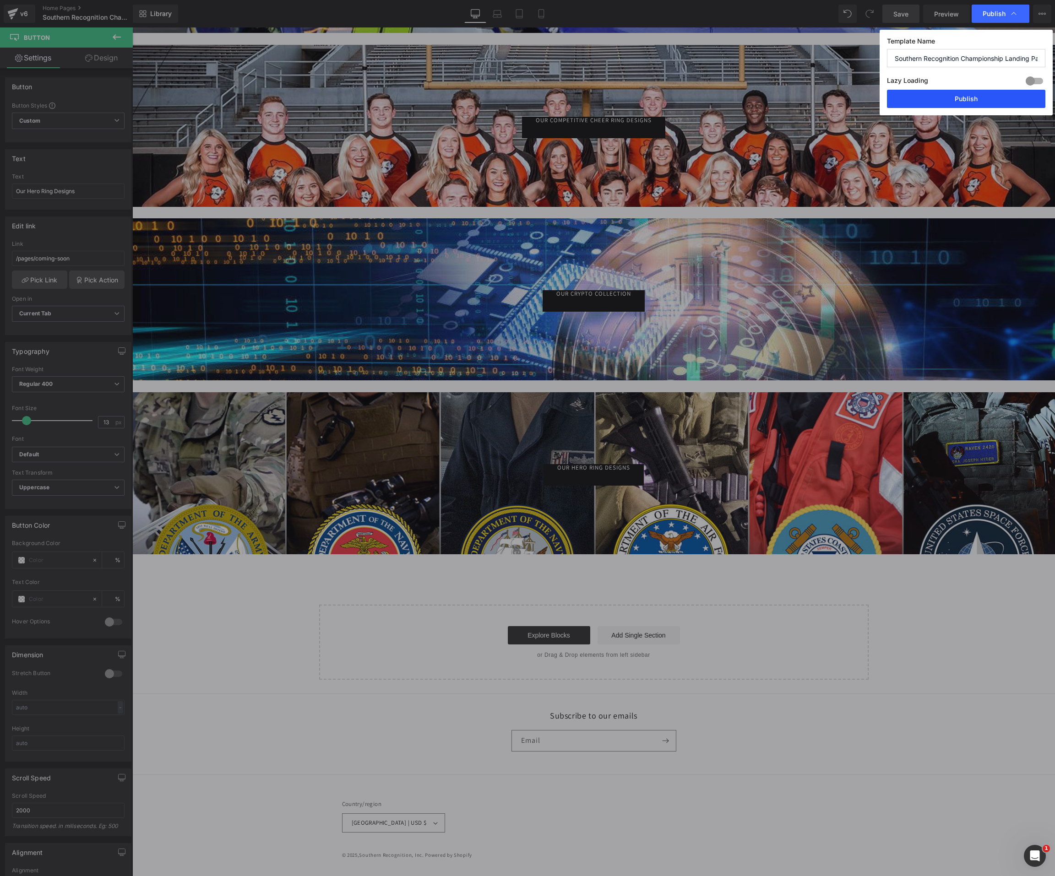
click at [970, 96] on button "Publish" at bounding box center [966, 99] width 158 height 18
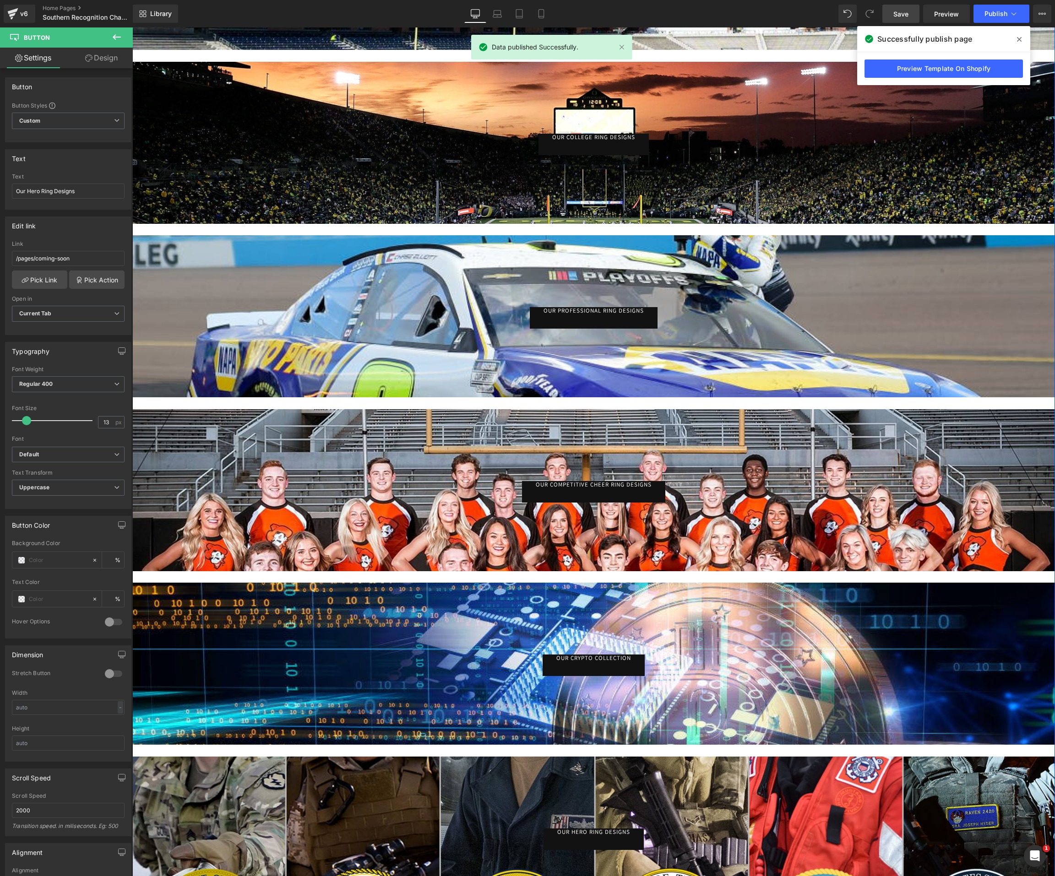
scroll to position [0, 0]
